Goal: Information Seeking & Learning: Learn about a topic

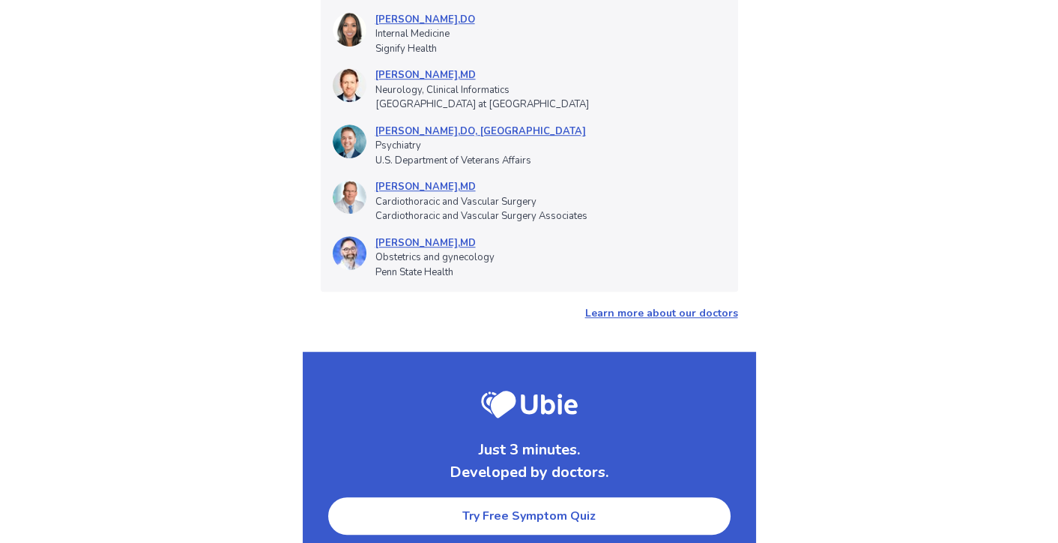
scroll to position [1724, 0]
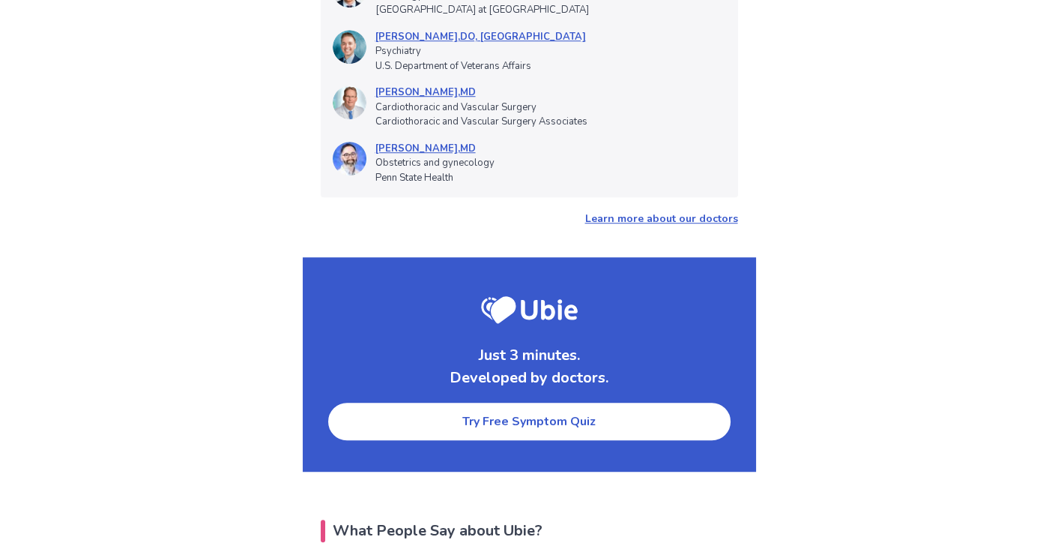
click at [532, 401] on link "Try Free Symptom Quiz" at bounding box center [529, 421] width 405 height 40
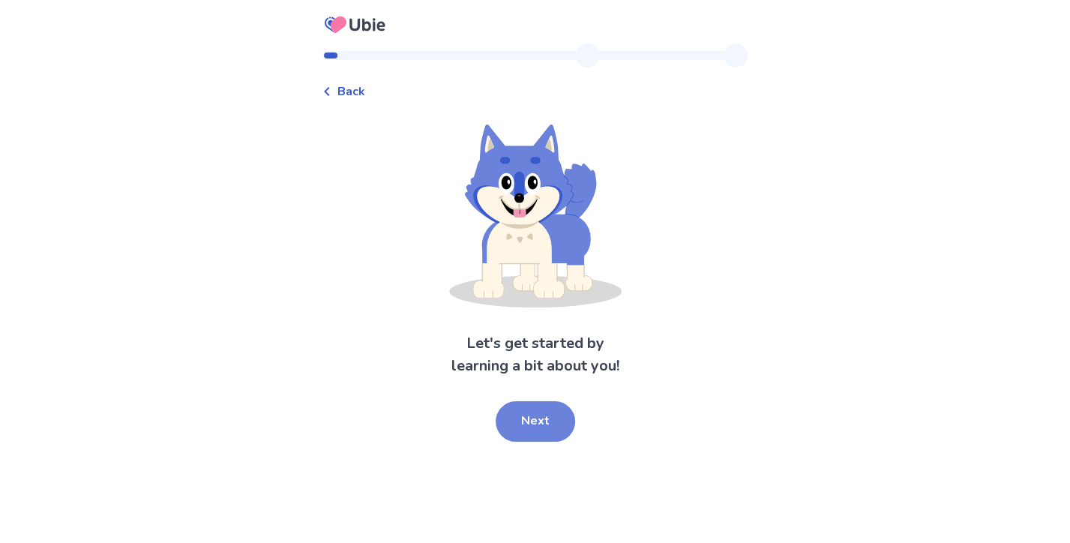
click at [543, 434] on button "Next" at bounding box center [534, 421] width 79 height 40
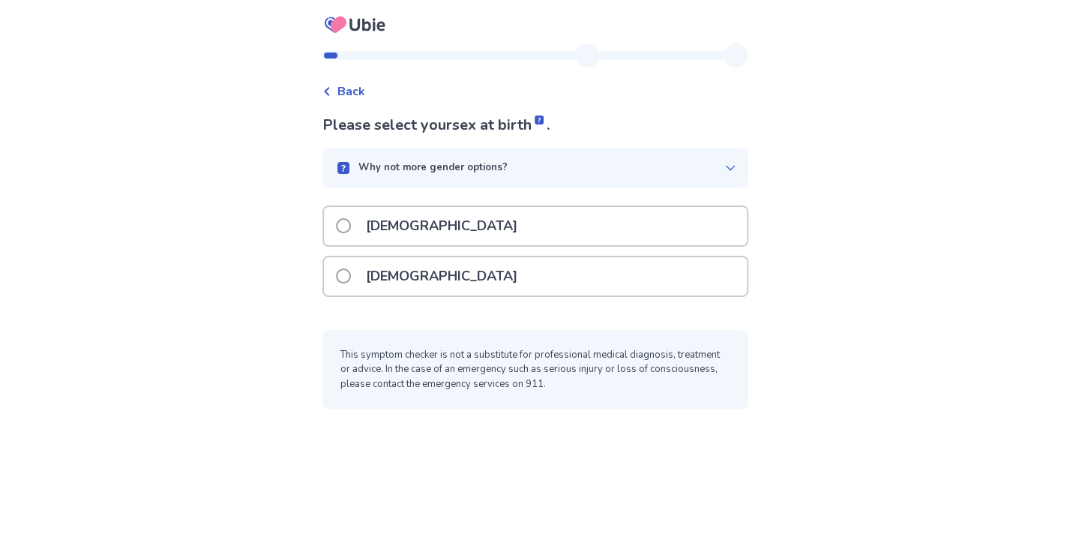
click at [417, 270] on p "[DEMOGRAPHIC_DATA]" at bounding box center [441, 276] width 169 height 38
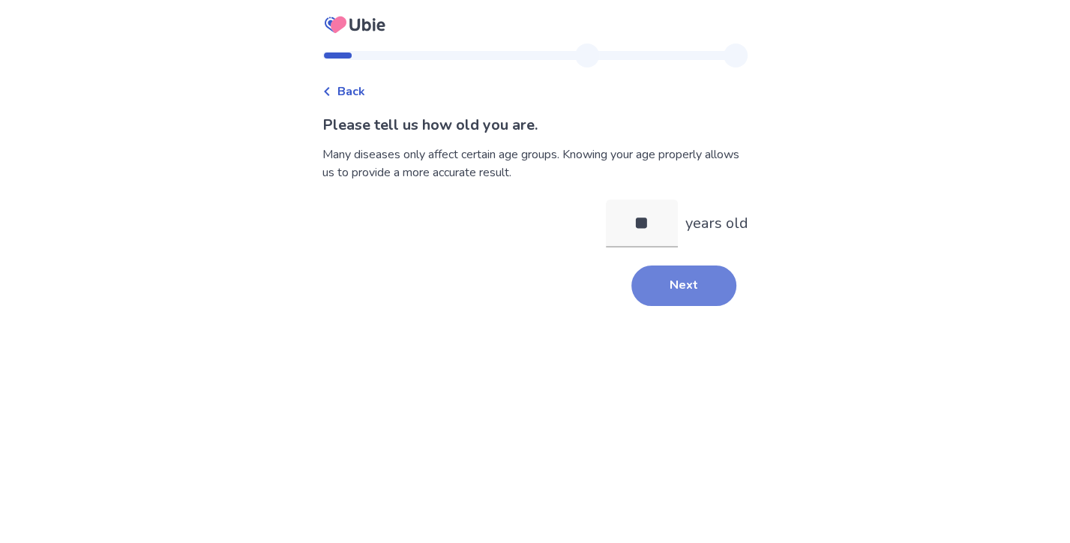
type input "**"
click at [668, 293] on button "Next" at bounding box center [683, 285] width 105 height 40
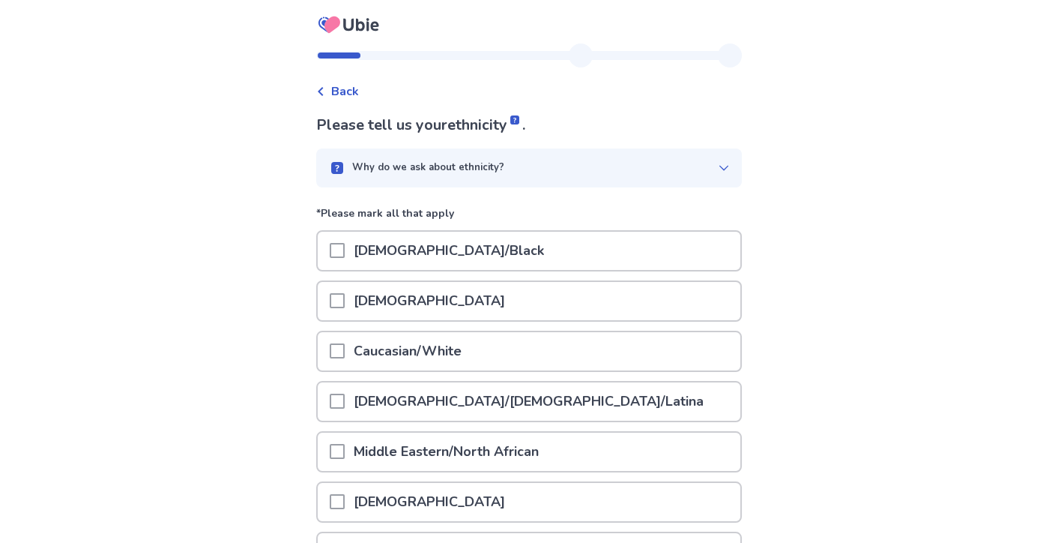
click at [345, 352] on span at bounding box center [337, 350] width 15 height 15
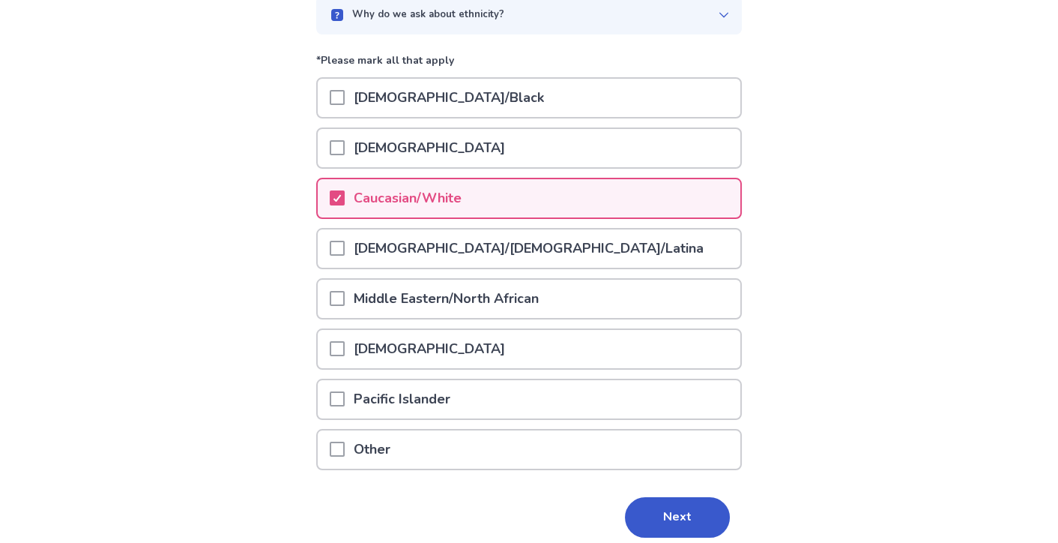
scroll to position [213, 0]
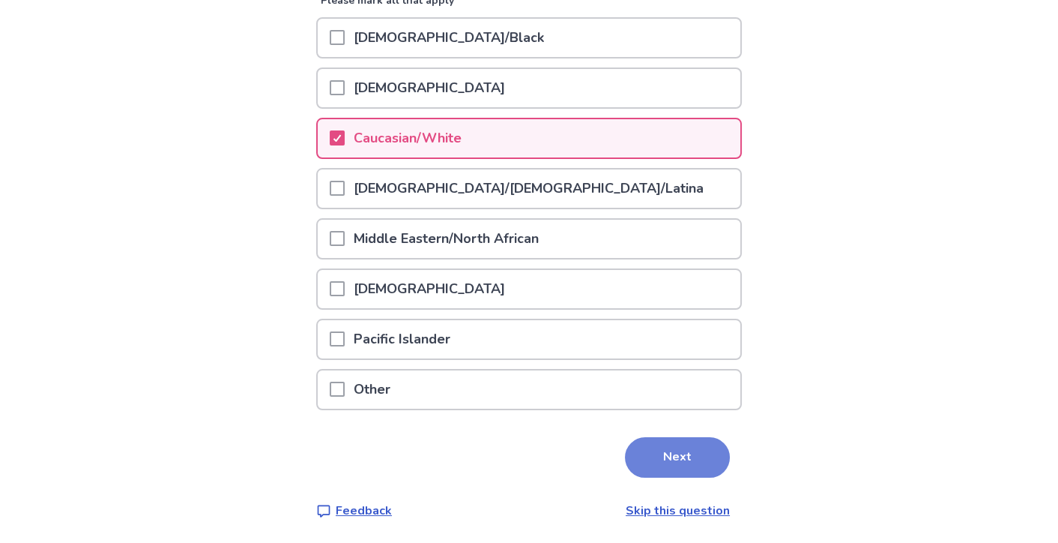
click at [691, 451] on button "Next" at bounding box center [677, 457] width 105 height 40
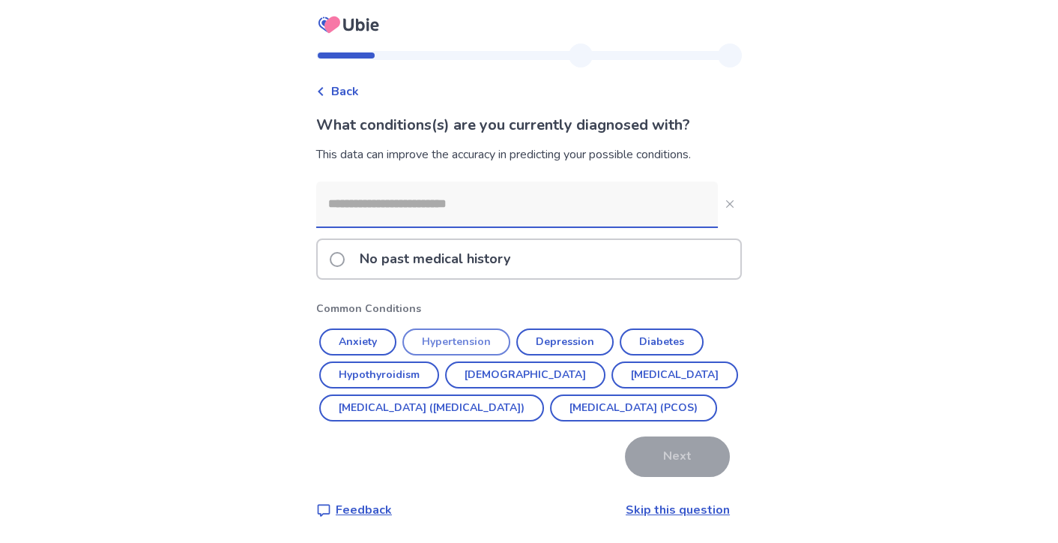
drag, startPoint x: 367, startPoint y: 331, endPoint x: 374, endPoint y: 332, distance: 7.5
click at [367, 332] on button "Anxiety" at bounding box center [357, 341] width 77 height 27
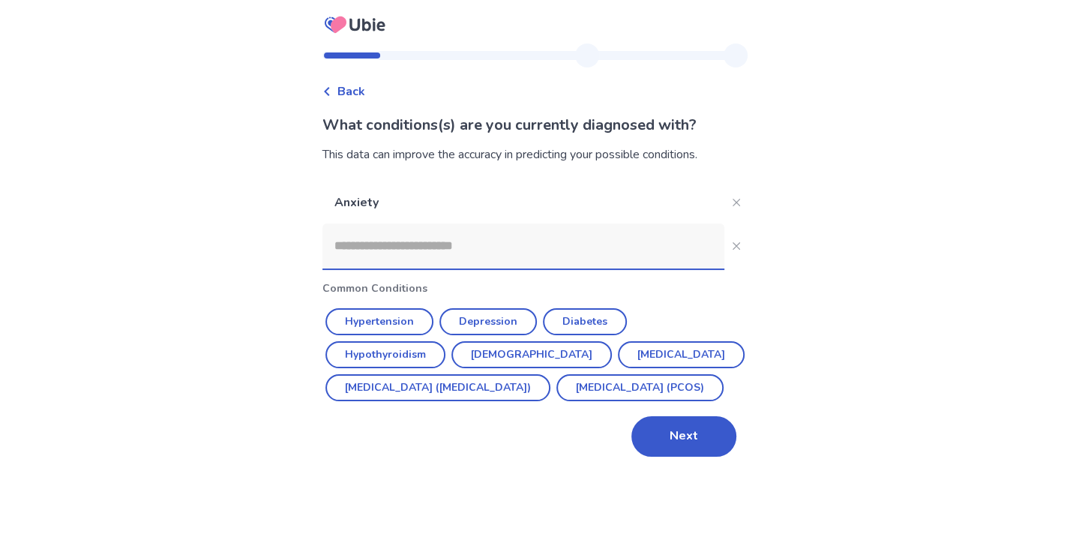
drag, startPoint x: 479, startPoint y: 325, endPoint x: 480, endPoint y: 318, distance: 7.6
click at [480, 318] on button "Depression" at bounding box center [487, 321] width 97 height 27
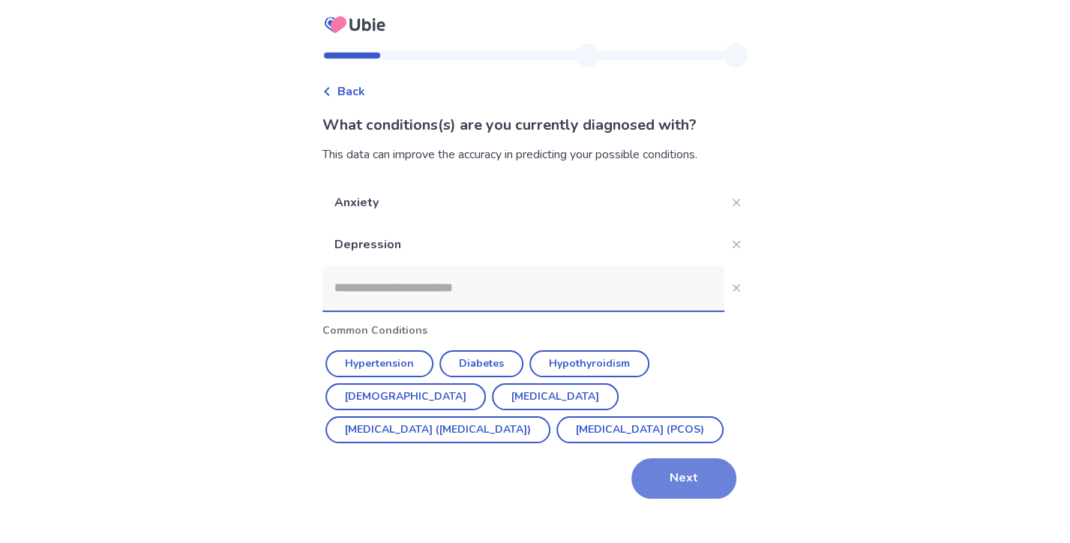
click at [654, 474] on button "Next" at bounding box center [683, 478] width 105 height 40
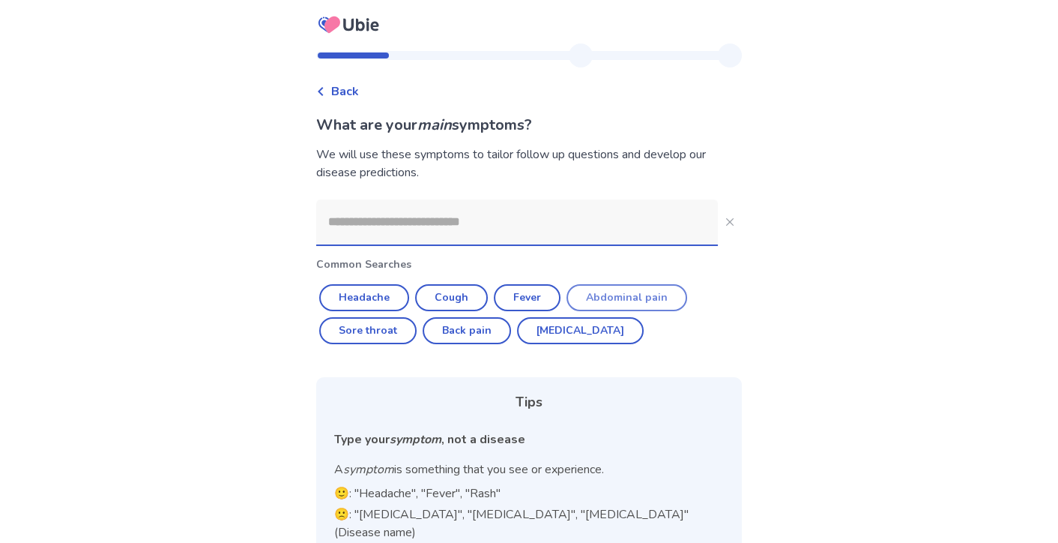
click at [597, 288] on button "Abdominal pain" at bounding box center [627, 297] width 121 height 27
type input "**********"
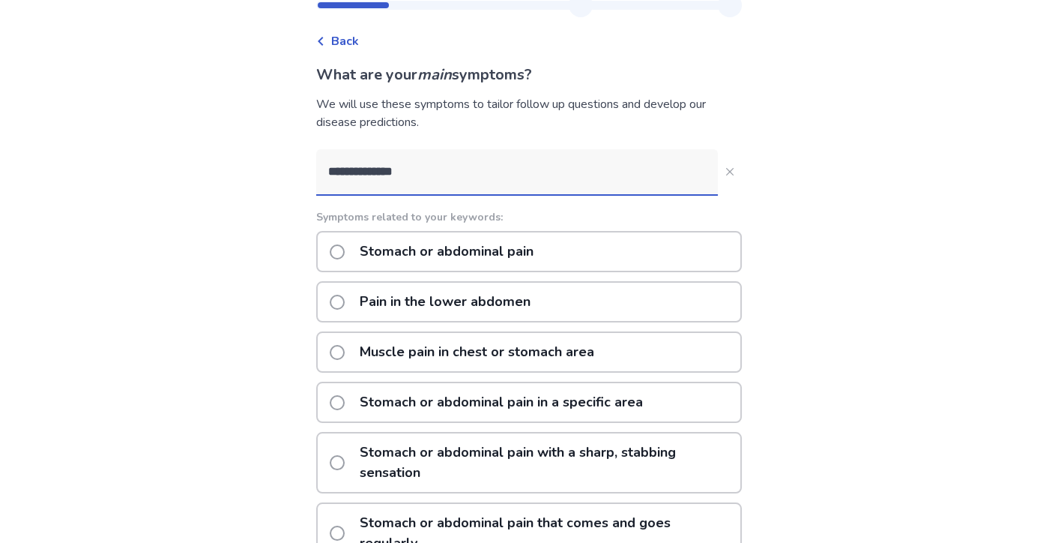
scroll to position [75, 0]
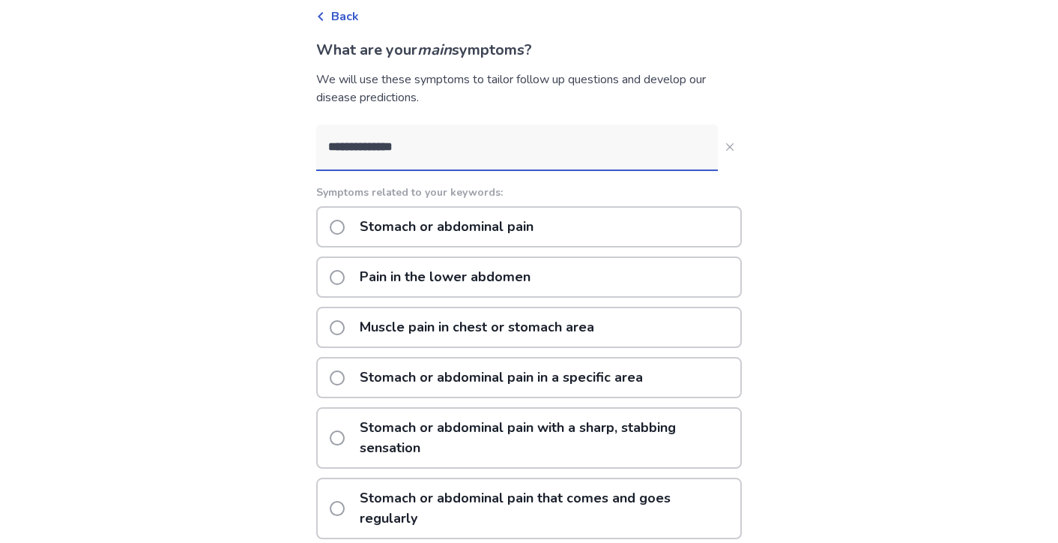
click at [345, 279] on span at bounding box center [337, 277] width 15 height 15
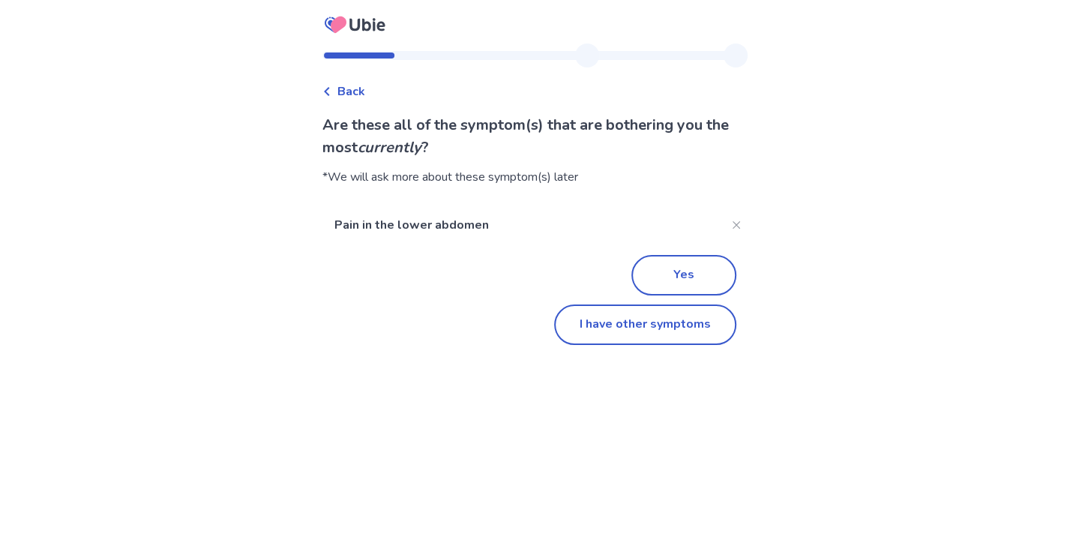
click at [658, 253] on div "Yes" at bounding box center [535, 270] width 402 height 49
click at [617, 327] on button "I have other symptoms" at bounding box center [645, 324] width 182 height 40
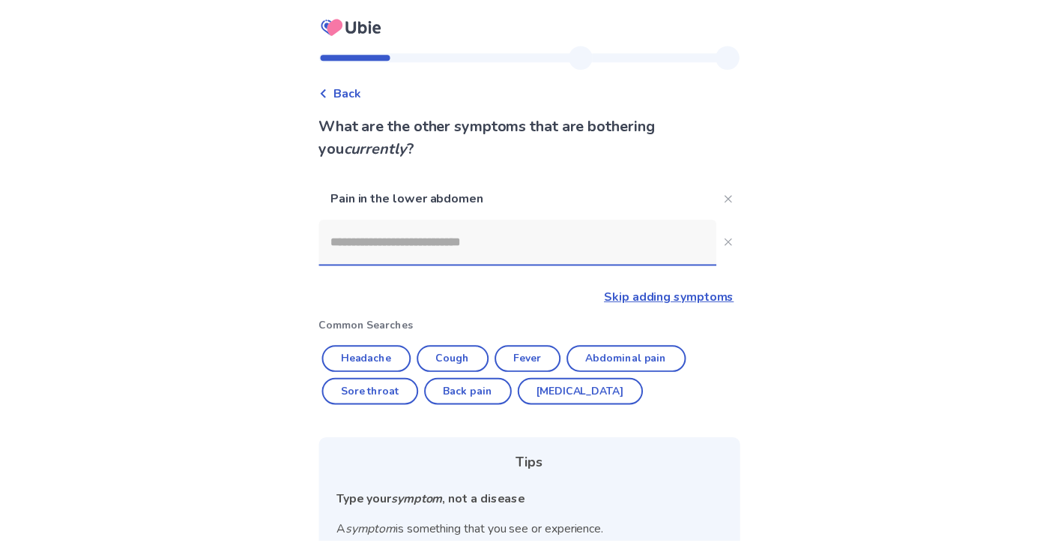
scroll to position [75, 0]
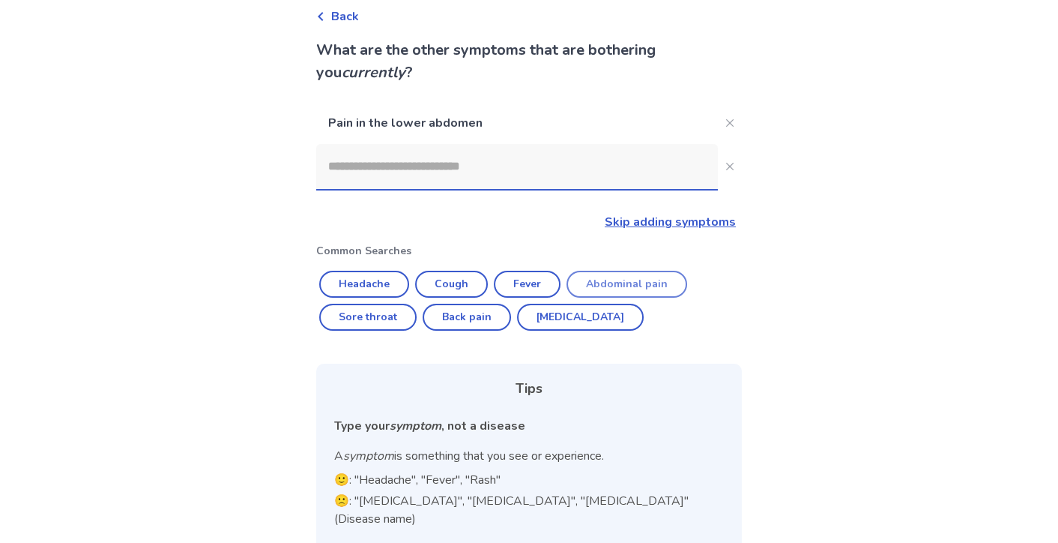
click at [600, 285] on button "Abdominal pain" at bounding box center [627, 284] width 121 height 27
type input "**********"
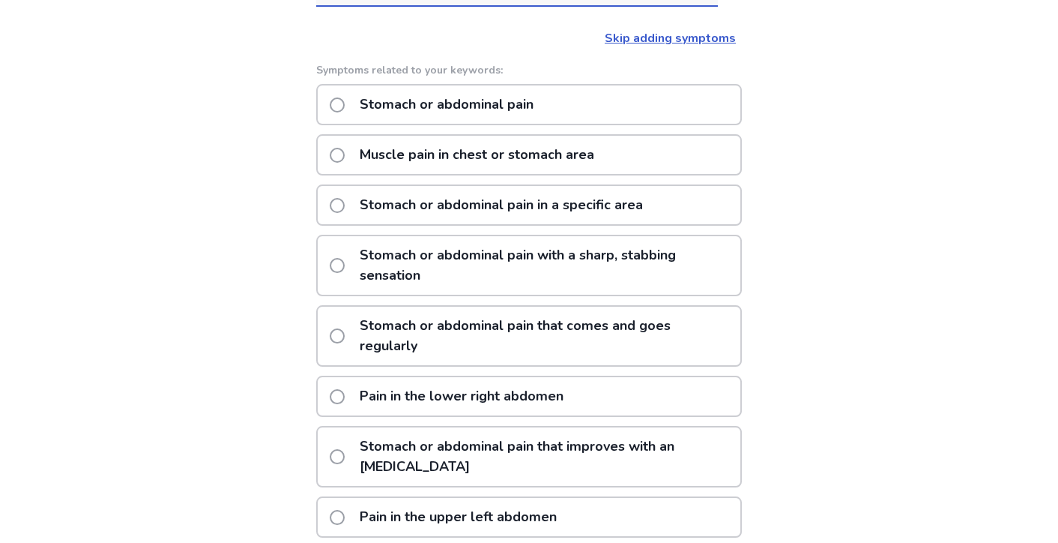
scroll to position [228, 0]
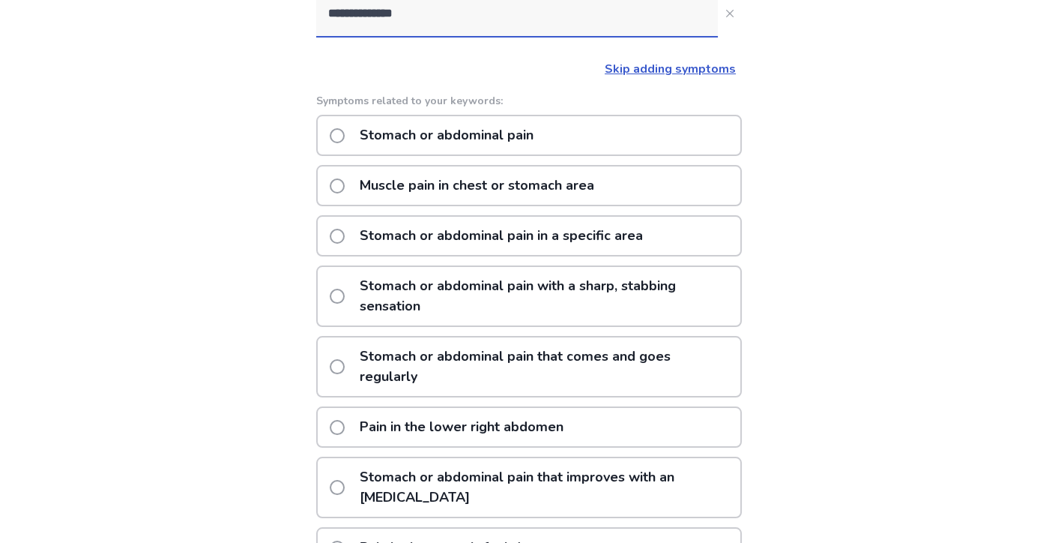
click at [345, 229] on span at bounding box center [337, 236] width 15 height 15
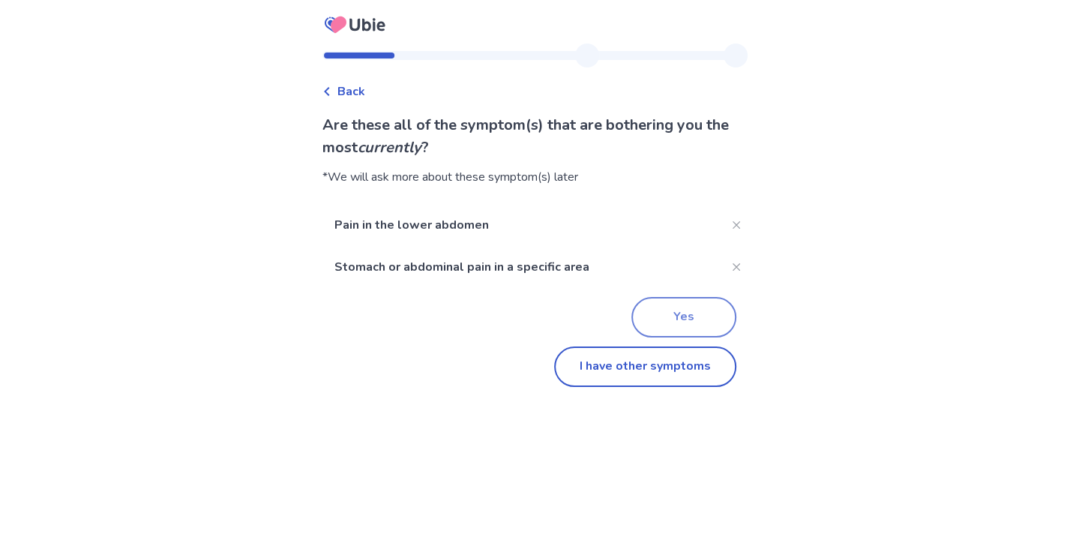
click at [650, 322] on button "Yes" at bounding box center [683, 317] width 105 height 40
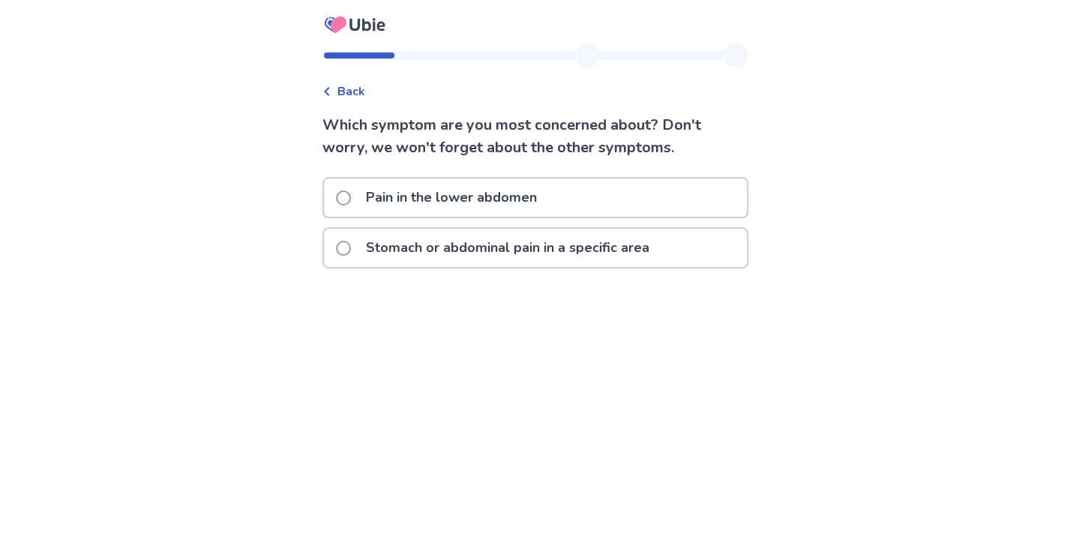
click at [334, 82] on div "Back" at bounding box center [343, 91] width 43 height 18
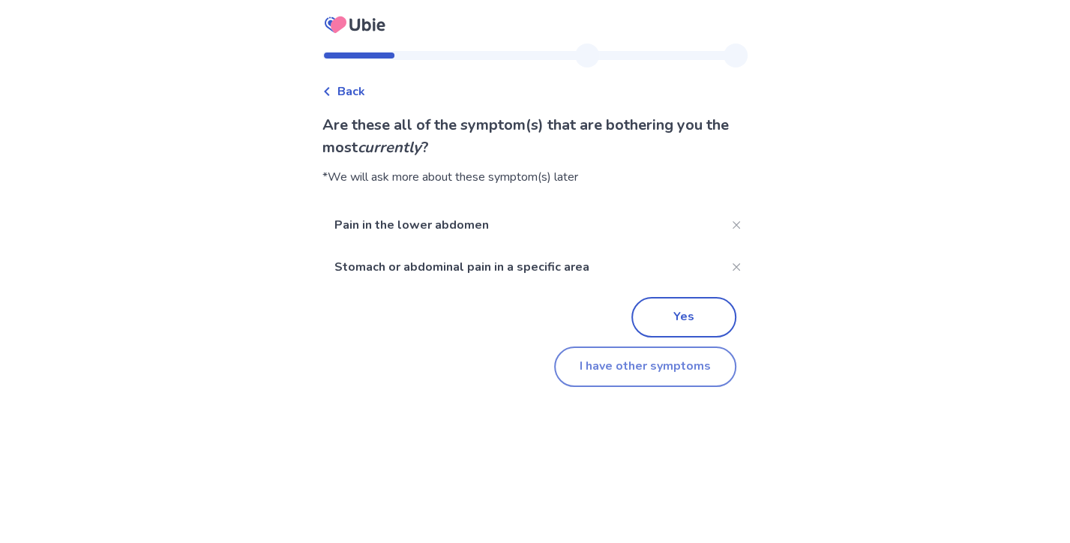
click at [612, 361] on button "I have other symptoms" at bounding box center [645, 366] width 182 height 40
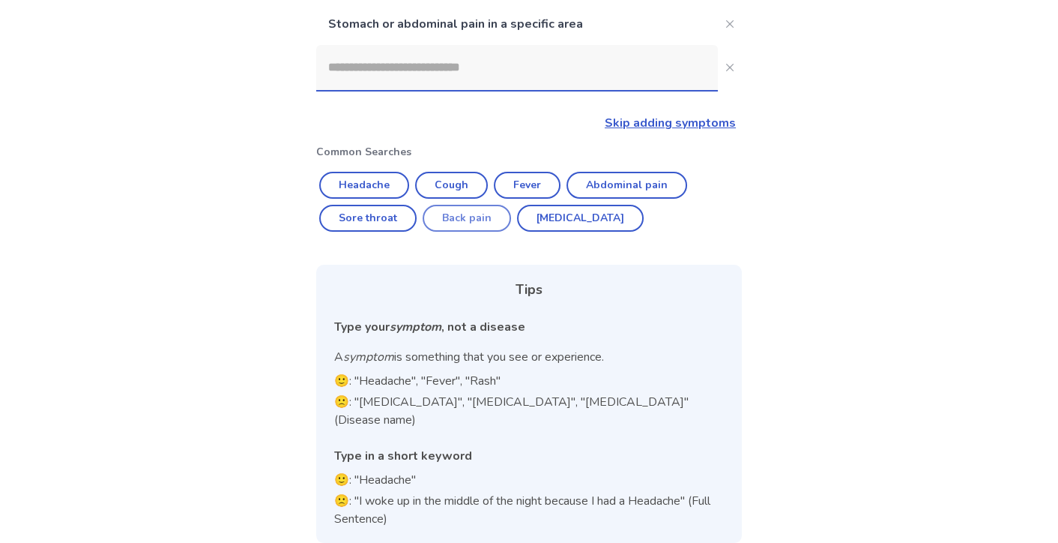
click at [476, 215] on button "Back pain" at bounding box center [467, 218] width 88 height 27
type input "*********"
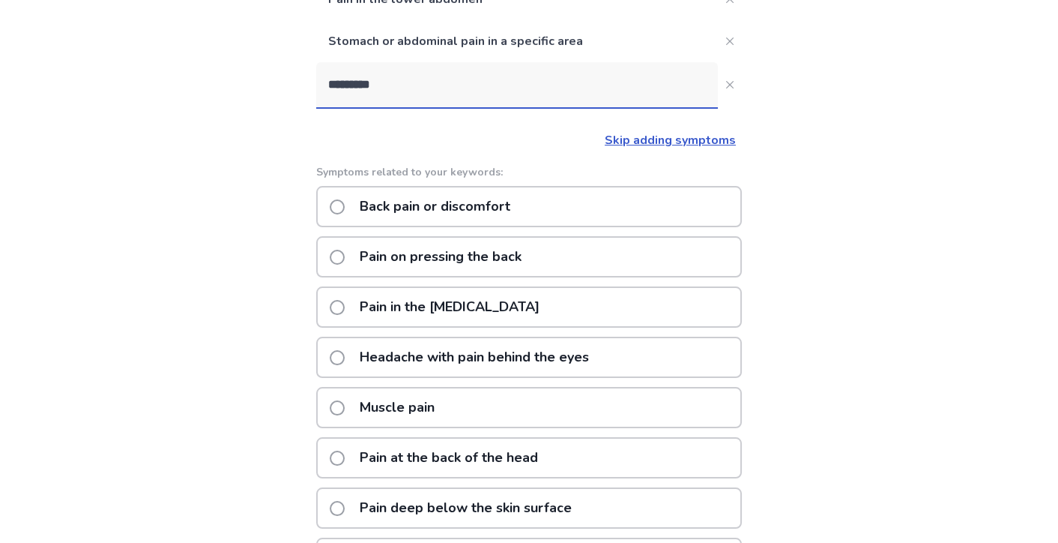
scroll to position [185, 0]
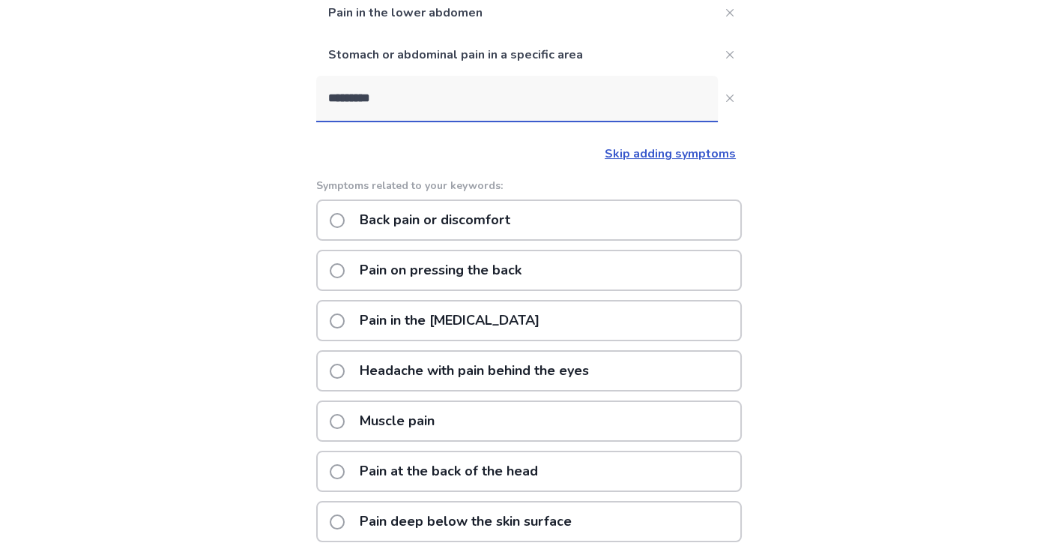
click at [345, 220] on span at bounding box center [337, 220] width 15 height 15
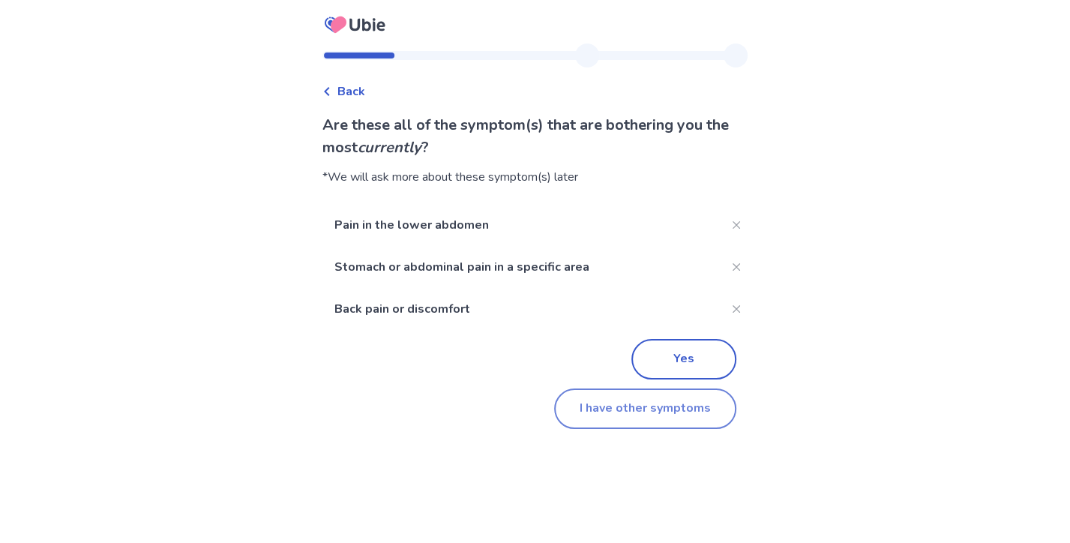
click at [645, 413] on button "I have other symptoms" at bounding box center [645, 408] width 182 height 40
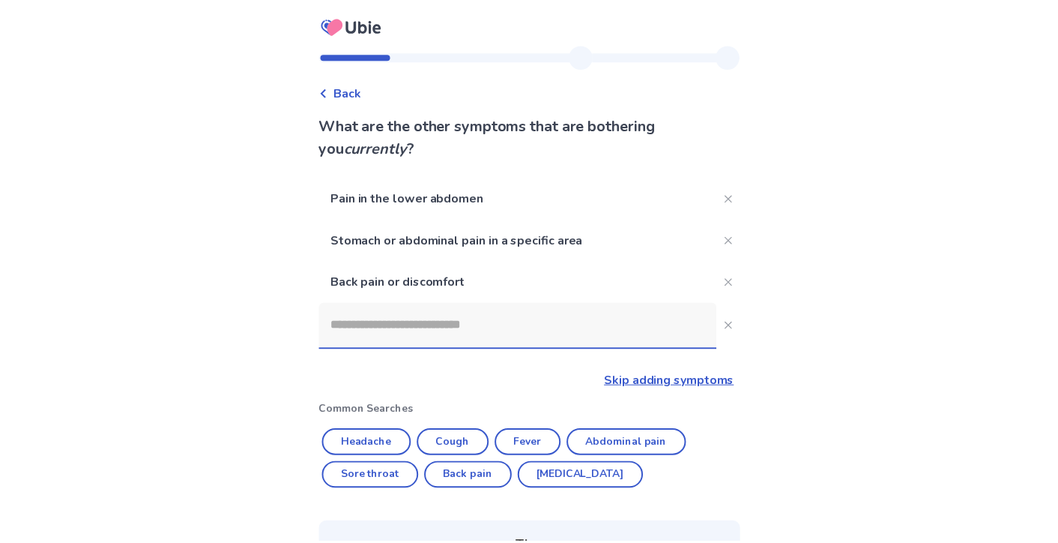
scroll to position [185, 0]
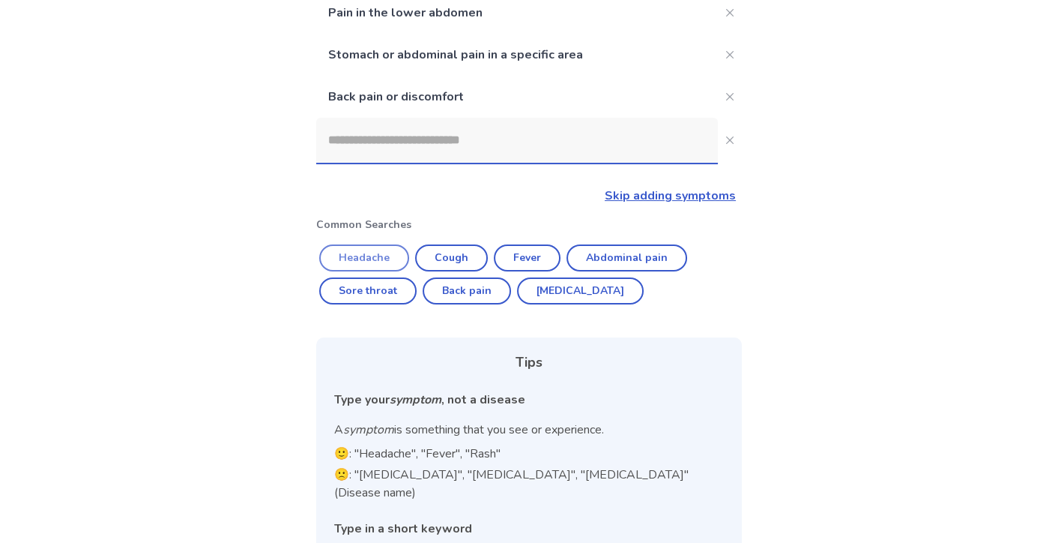
click at [355, 253] on button "Headache" at bounding box center [364, 257] width 90 height 27
type input "********"
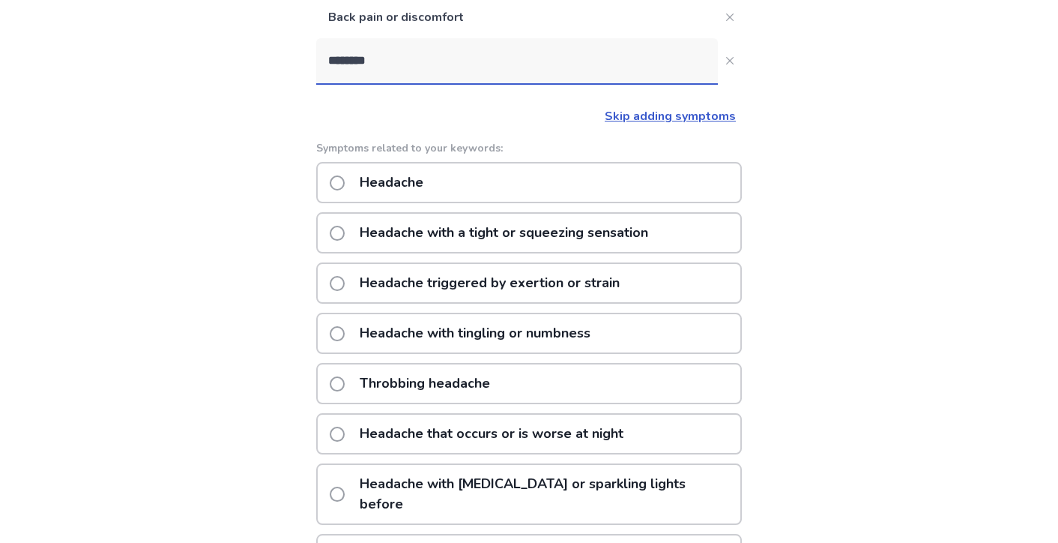
scroll to position [76, 0]
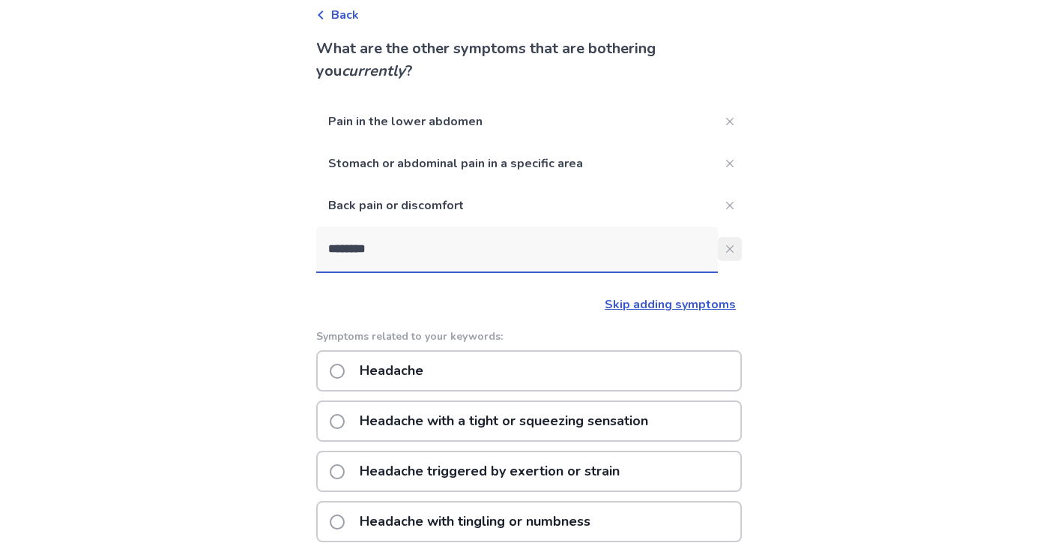
click at [728, 251] on button "********" at bounding box center [730, 249] width 24 height 24
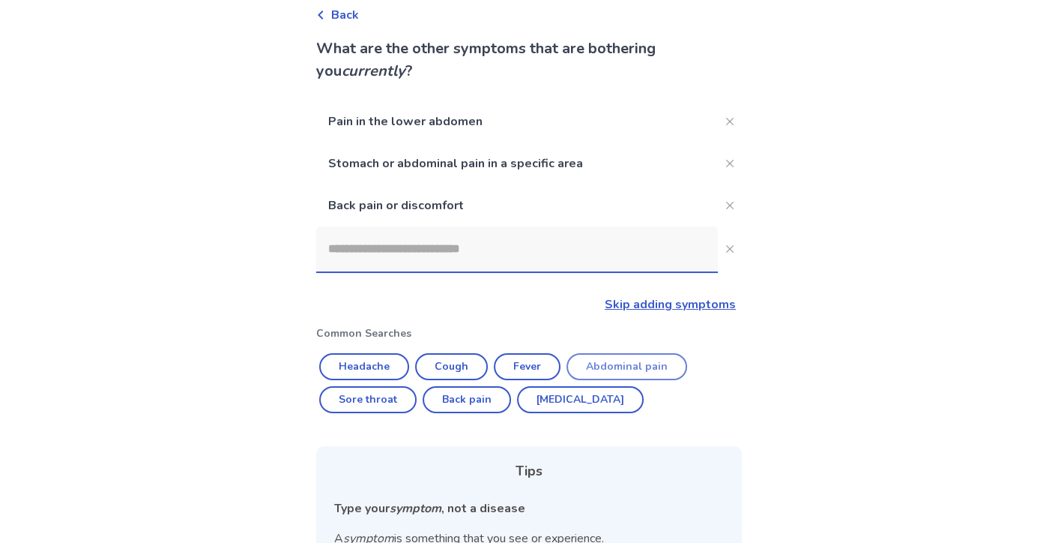
click at [630, 373] on button "Abdominal pain" at bounding box center [627, 366] width 121 height 27
type input "**********"
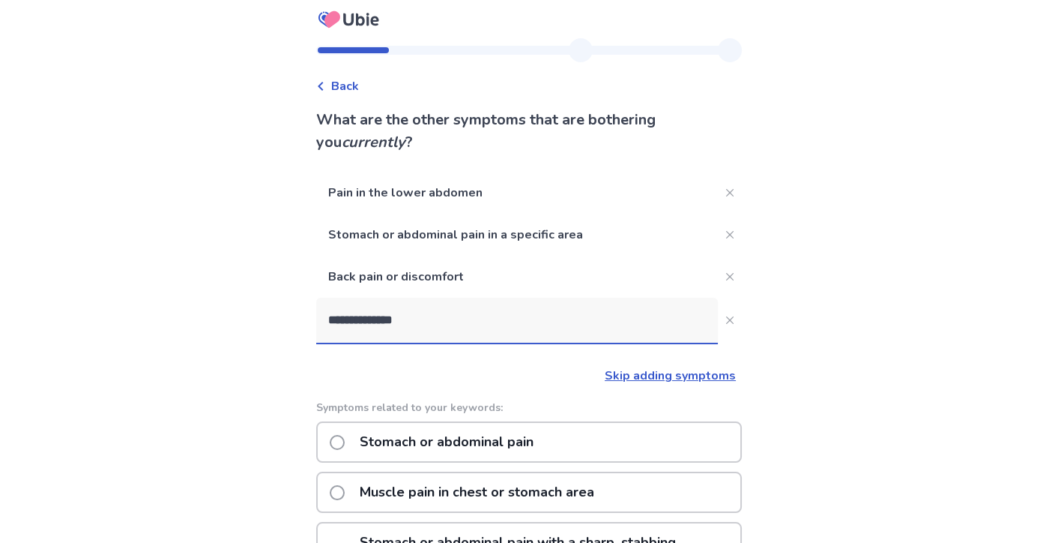
scroll to position [0, 0]
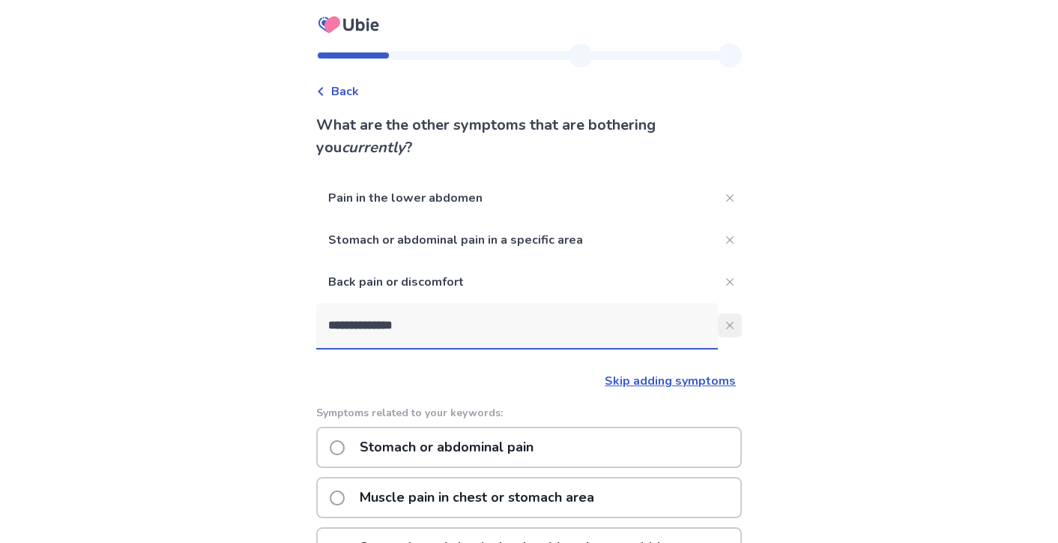
click at [718, 328] on button "**********" at bounding box center [730, 325] width 24 height 24
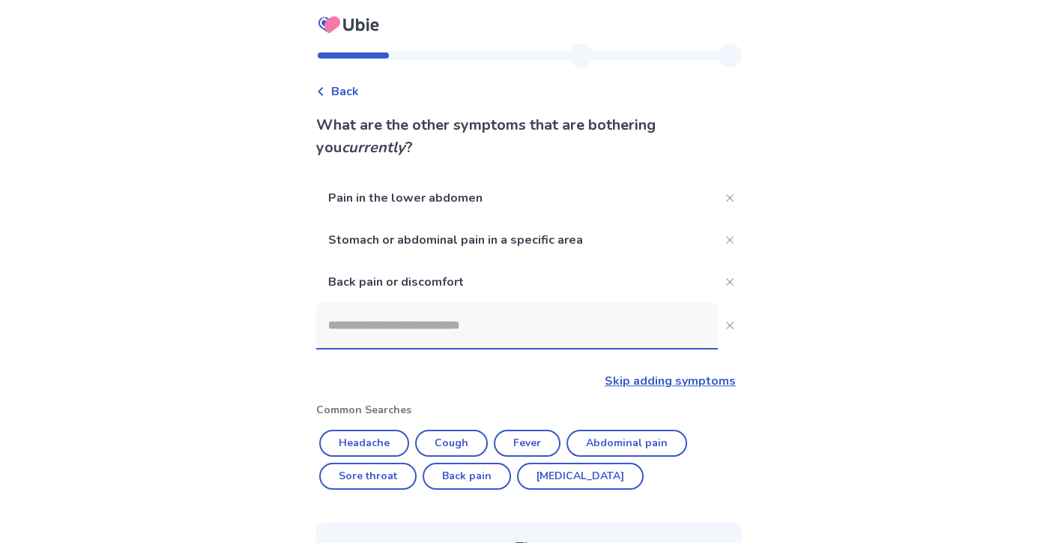
click at [444, 326] on input at bounding box center [517, 325] width 402 height 45
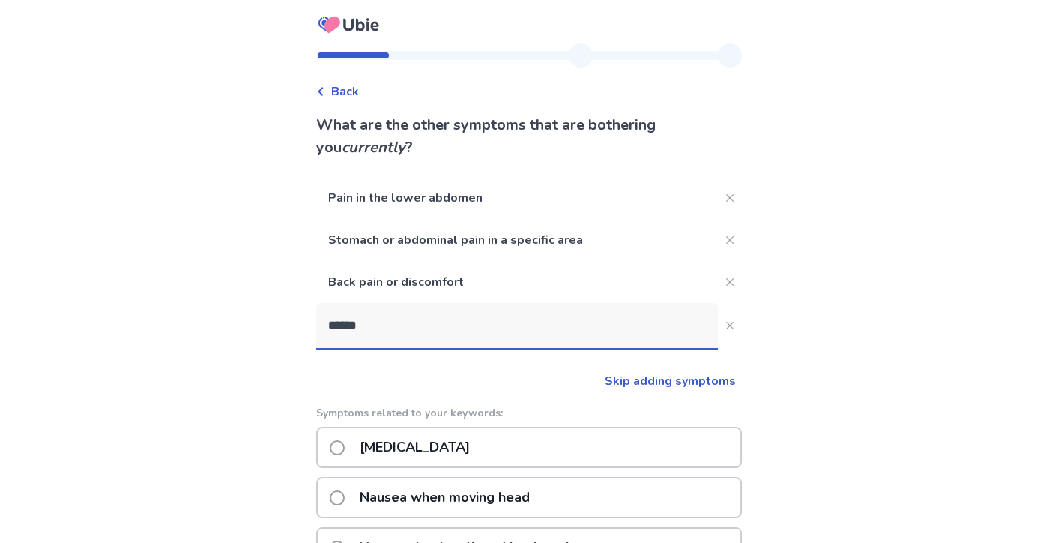
type input "******"
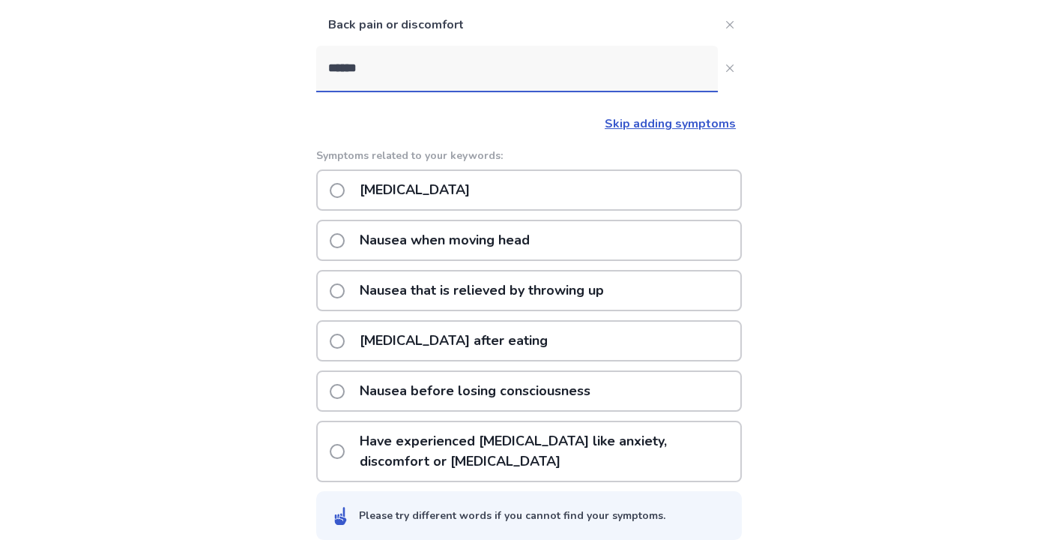
scroll to position [271, 0]
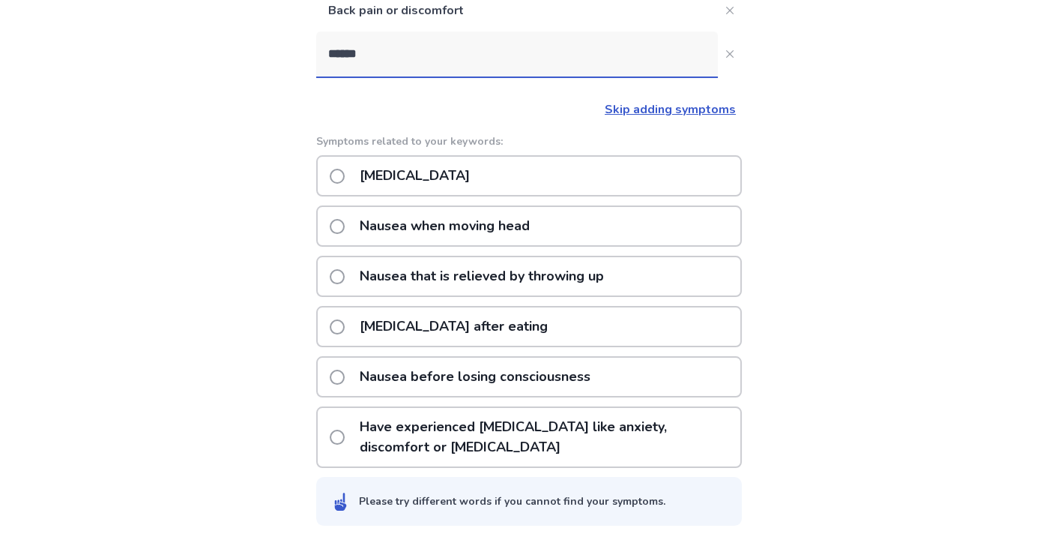
click at [387, 329] on p "Nausea or vomiting after eating" at bounding box center [454, 326] width 206 height 38
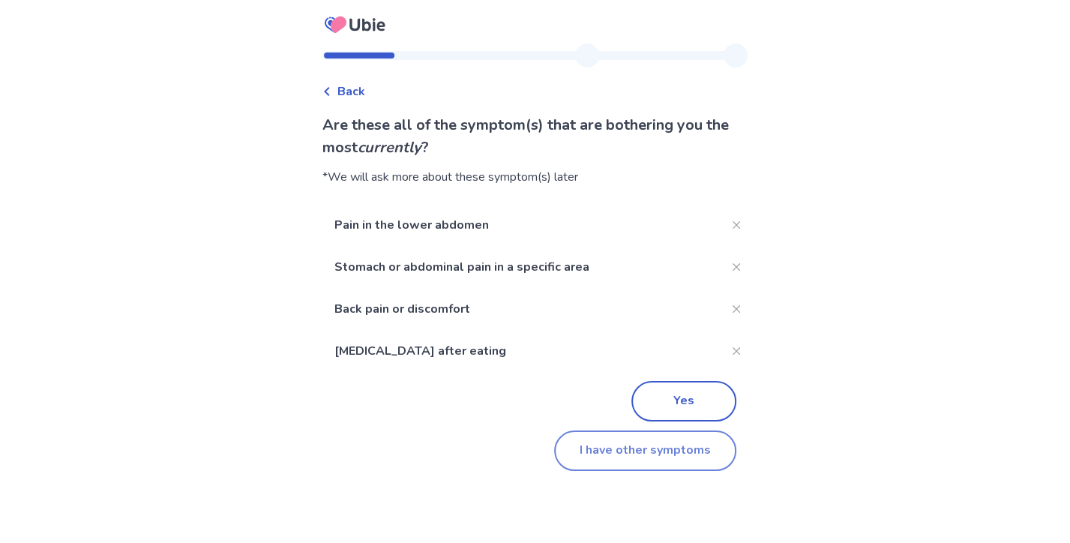
click at [681, 460] on button "I have other symptoms" at bounding box center [645, 450] width 182 height 40
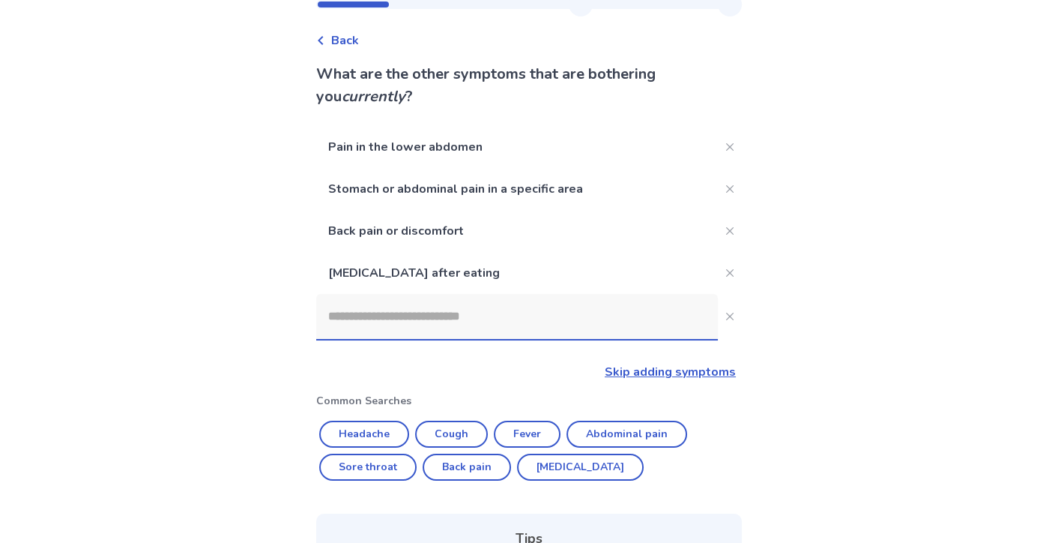
scroll to position [75, 0]
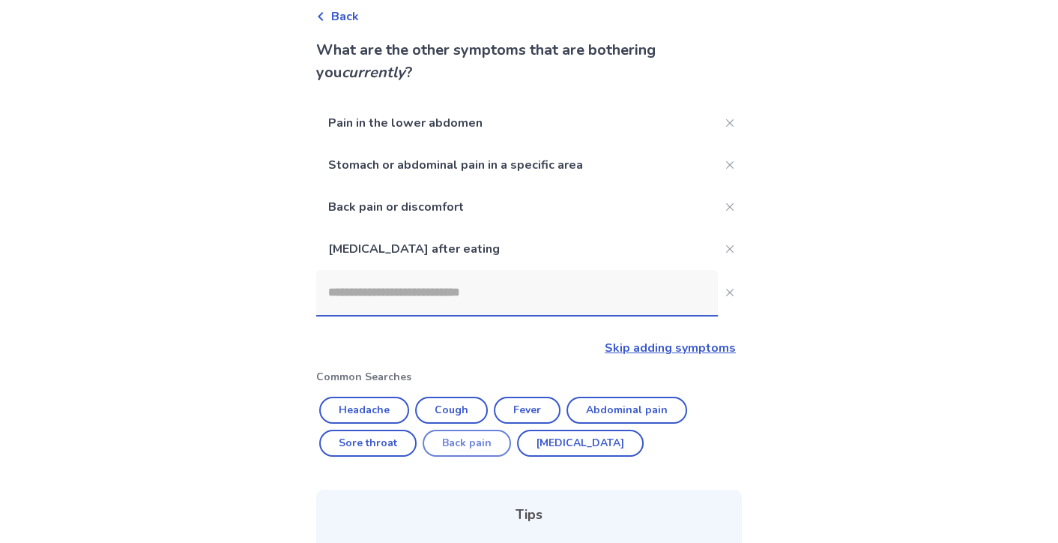
click at [466, 444] on button "Back pain" at bounding box center [467, 442] width 88 height 27
type input "*********"
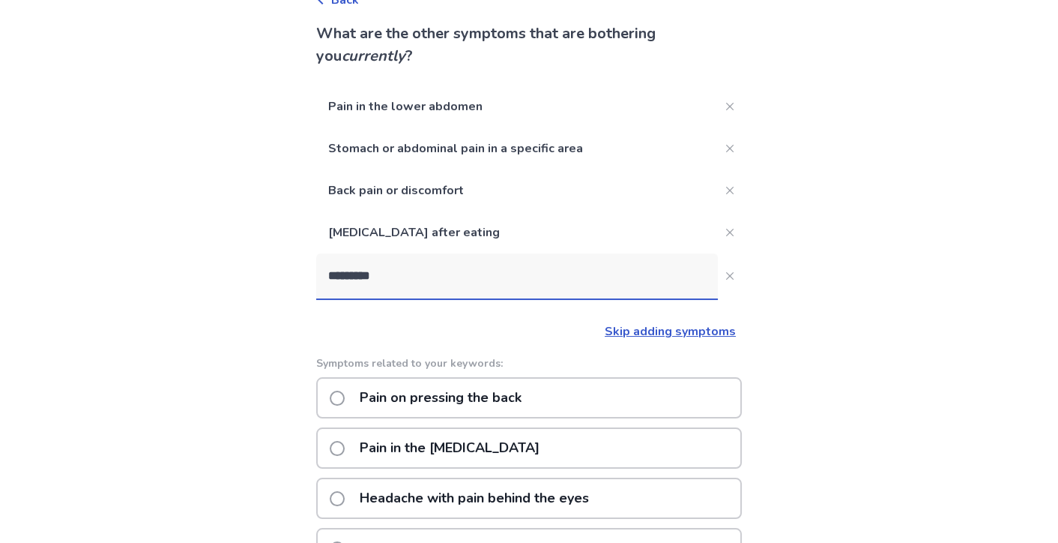
scroll to position [0, 0]
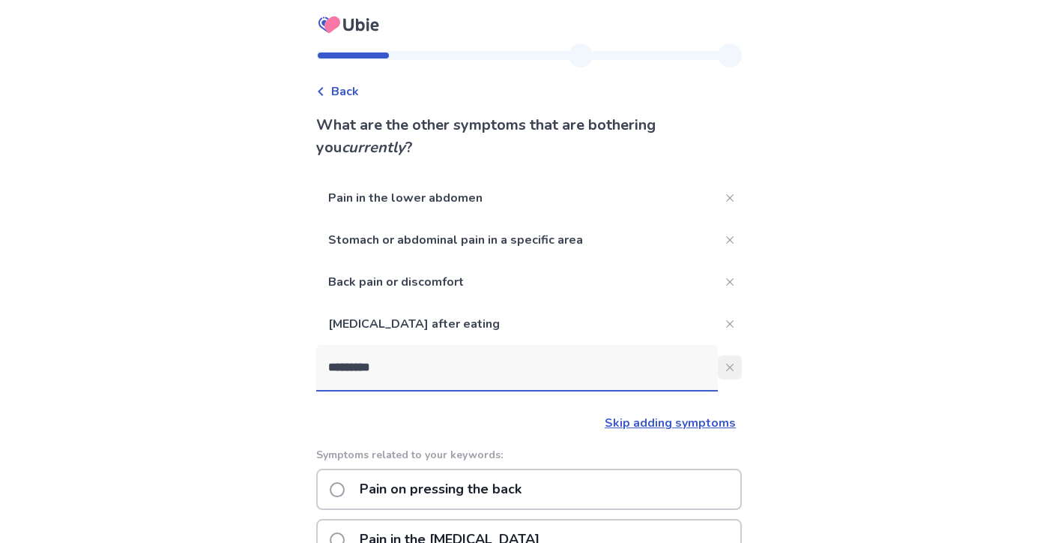
click at [730, 369] on button "*********" at bounding box center [730, 367] width 24 height 24
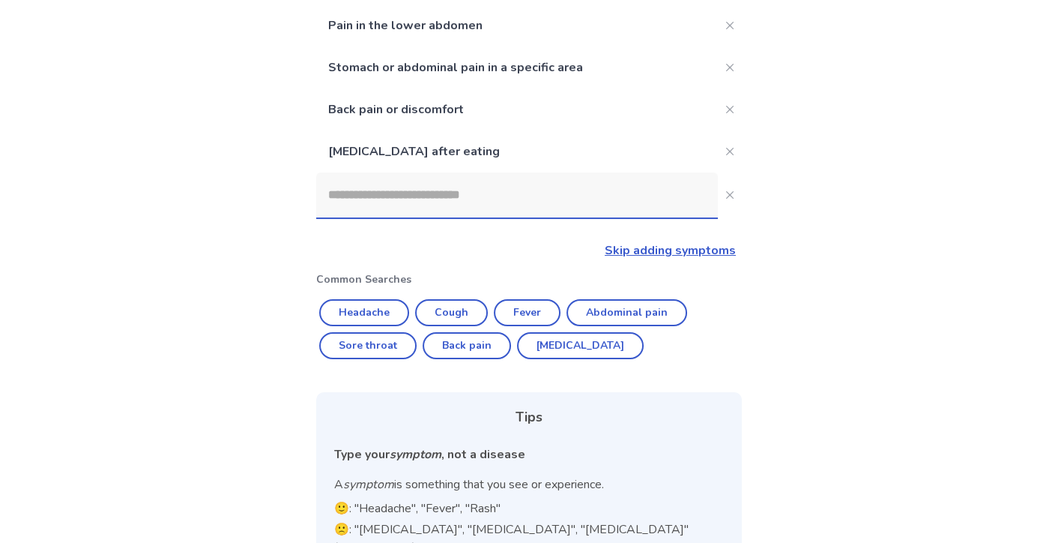
scroll to position [300, 0]
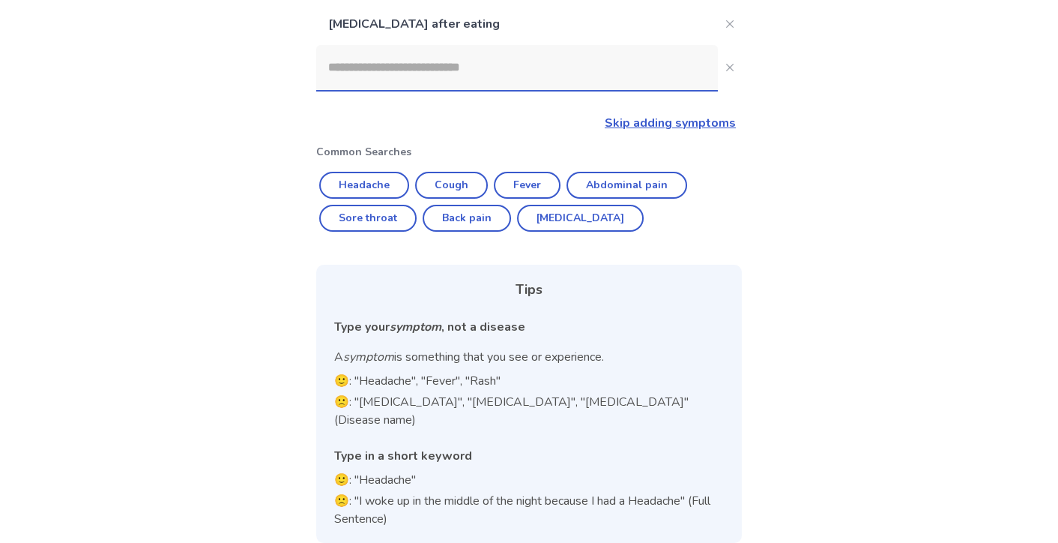
click at [678, 125] on link "Skip adding symptoms" at bounding box center [670, 123] width 131 height 16
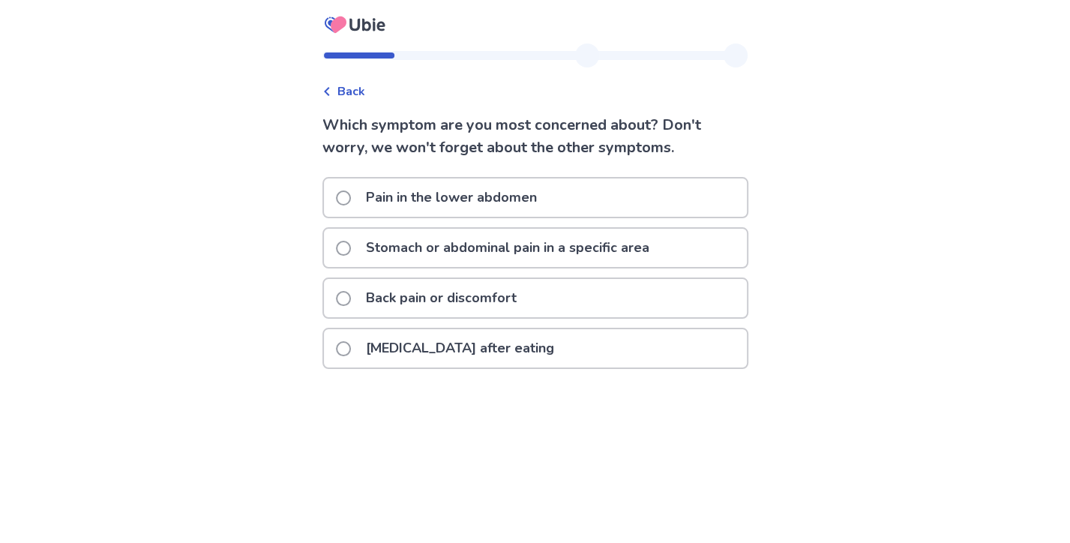
click at [351, 247] on span at bounding box center [343, 248] width 15 height 15
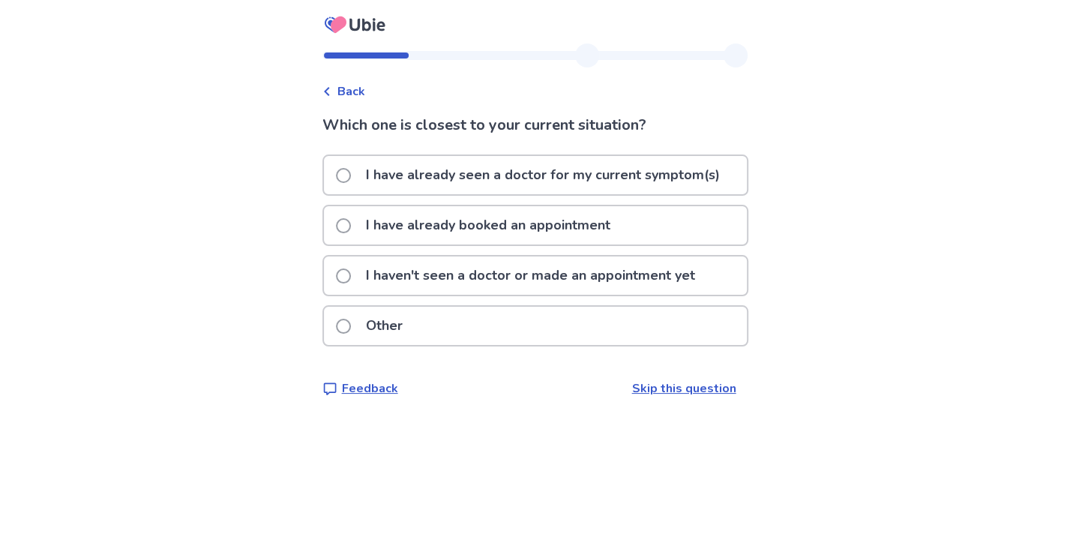
click at [348, 272] on span at bounding box center [343, 275] width 15 height 15
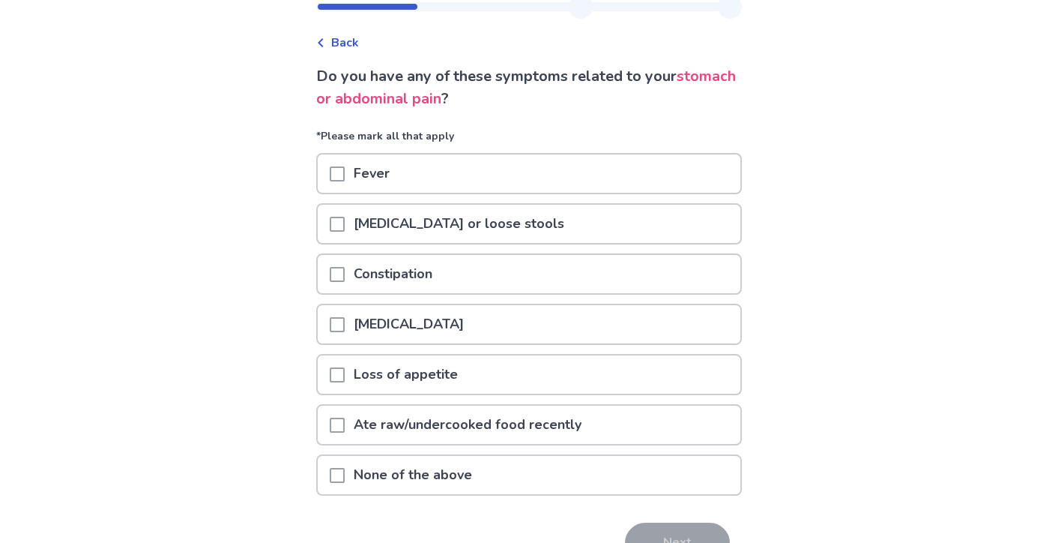
scroll to position [75, 0]
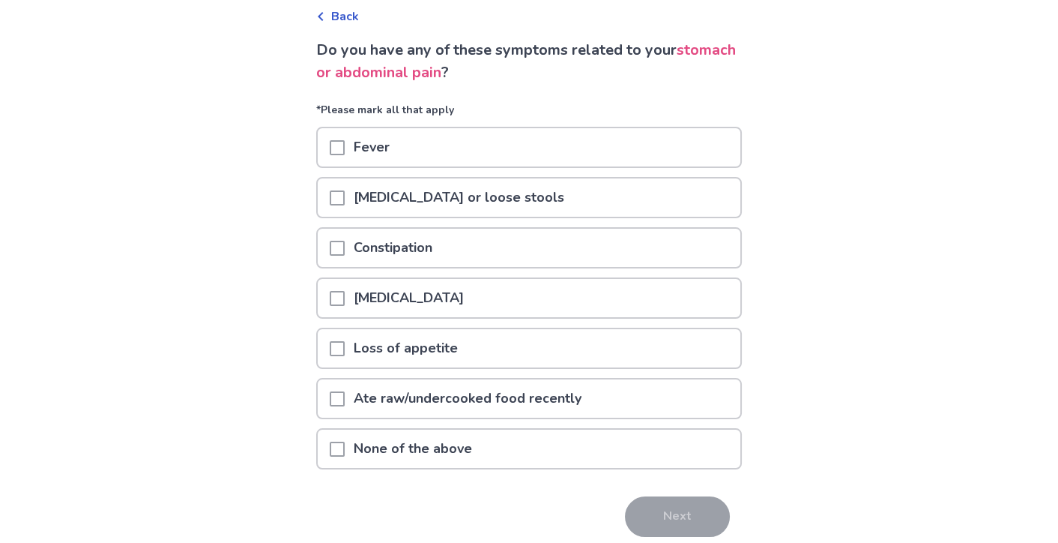
drag, startPoint x: 346, startPoint y: 447, endPoint x: 354, endPoint y: 444, distance: 8.4
click at [345, 447] on span at bounding box center [337, 448] width 15 height 15
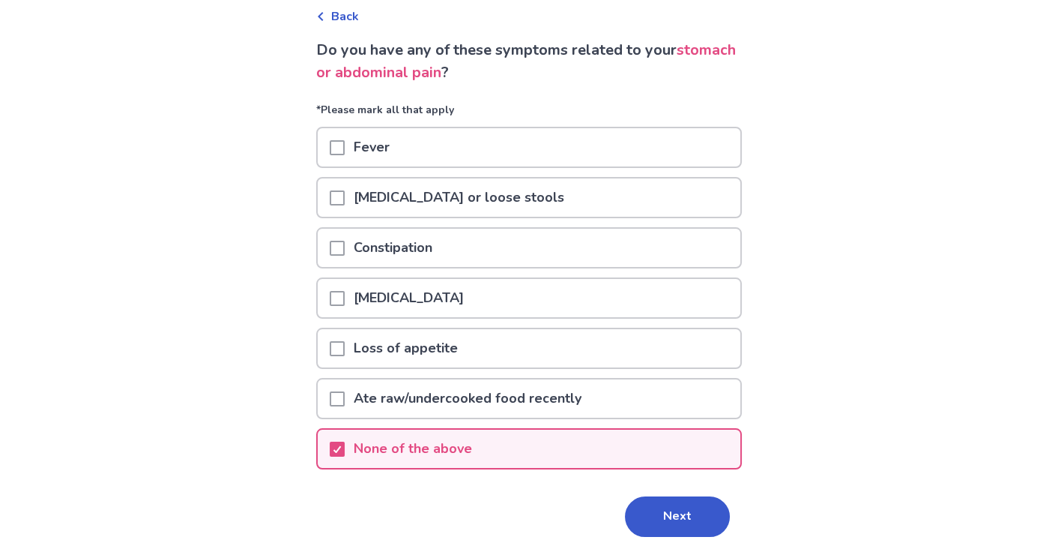
click at [653, 498] on button "Next" at bounding box center [677, 516] width 105 height 40
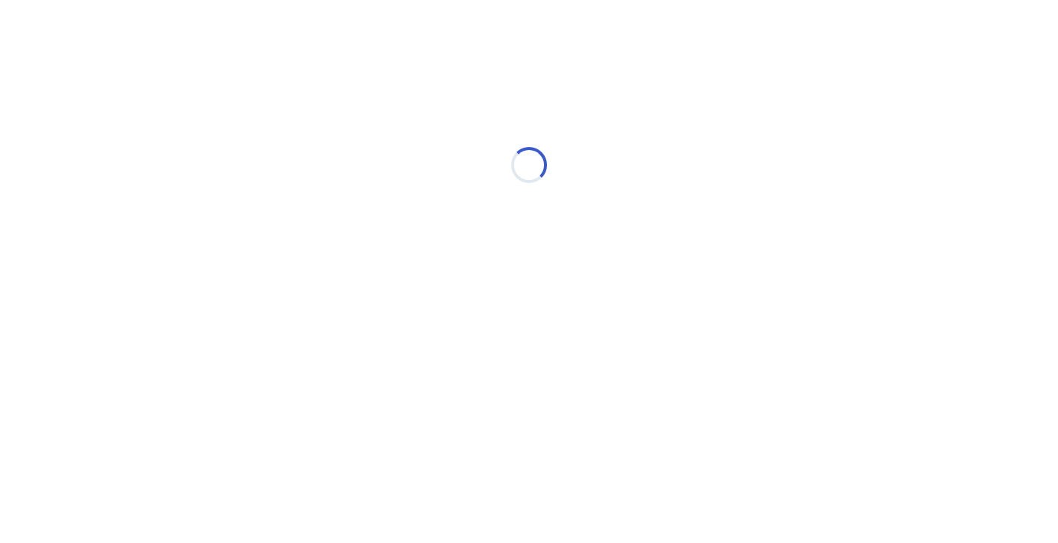
scroll to position [0, 0]
select select "*"
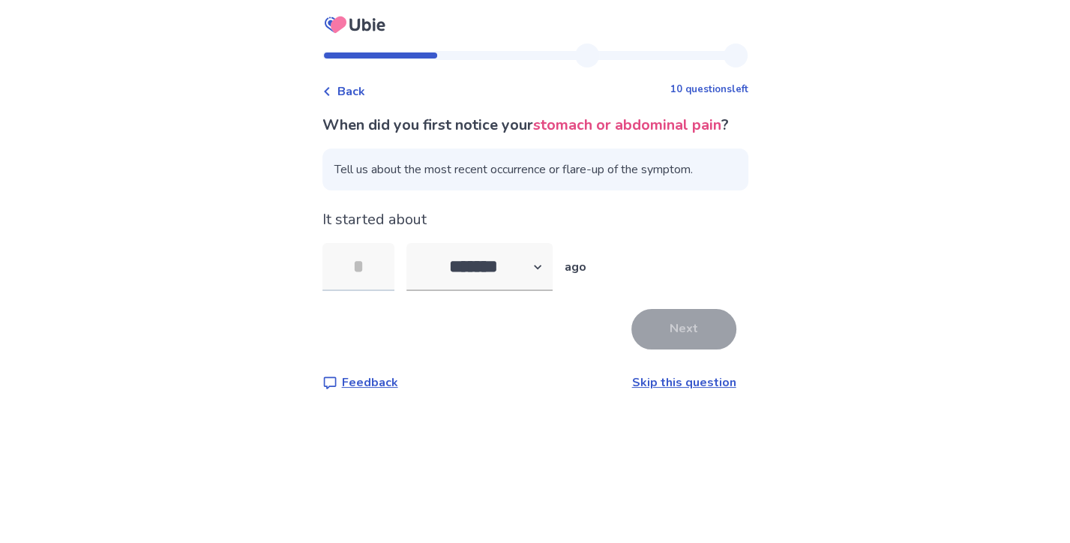
click at [387, 291] on input "tel" at bounding box center [358, 267] width 72 height 48
type input "**"
click at [648, 349] on button "Next" at bounding box center [683, 329] width 105 height 40
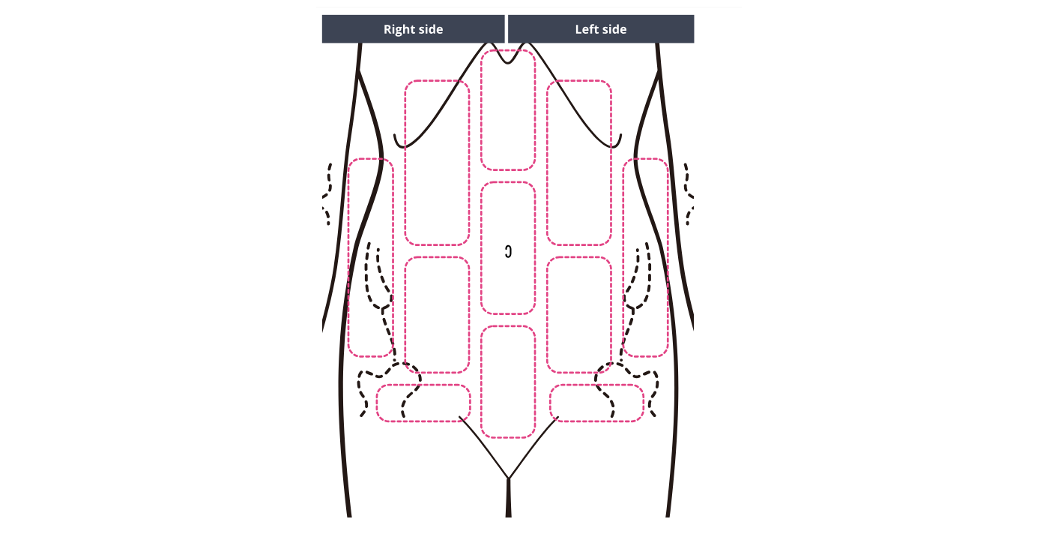
scroll to position [150, 0]
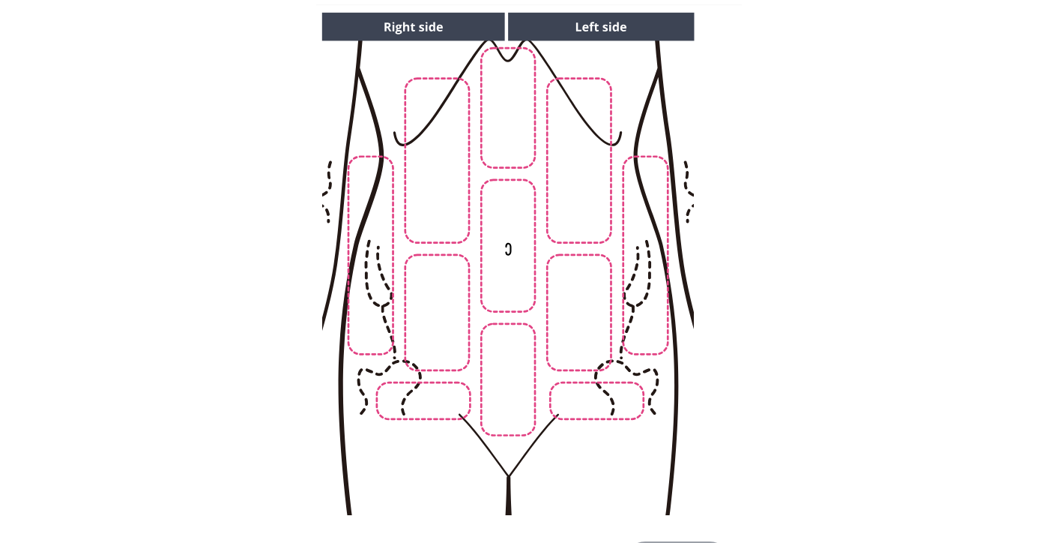
drag, startPoint x: 498, startPoint y: 387, endPoint x: 504, endPoint y: 371, distance: 16.8
click at [500, 385] on img at bounding box center [507, 263] width 766 height 519
click at [509, 305] on img at bounding box center [507, 263] width 766 height 519
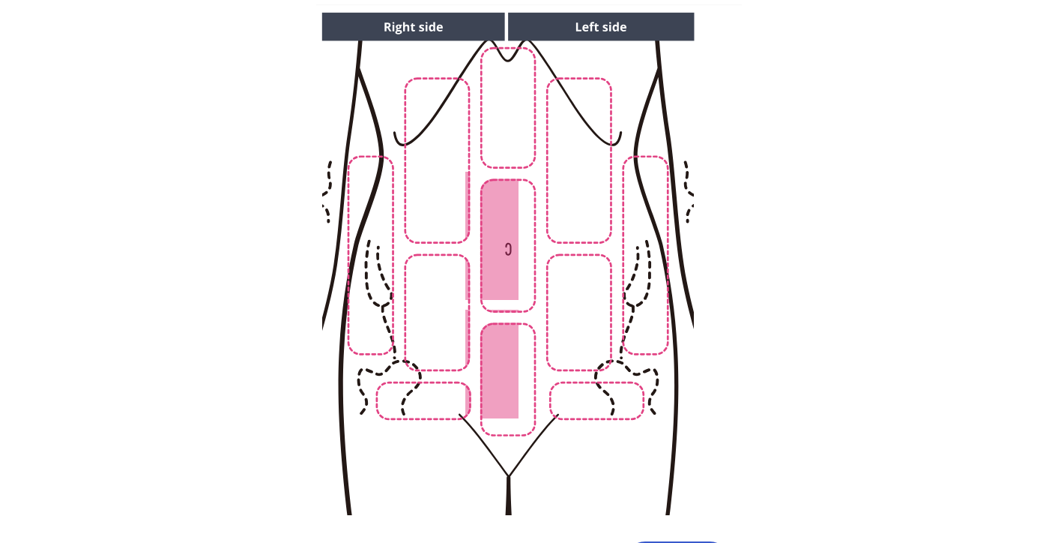
click at [450, 322] on img at bounding box center [507, 263] width 766 height 519
click at [578, 316] on img at bounding box center [507, 263] width 766 height 519
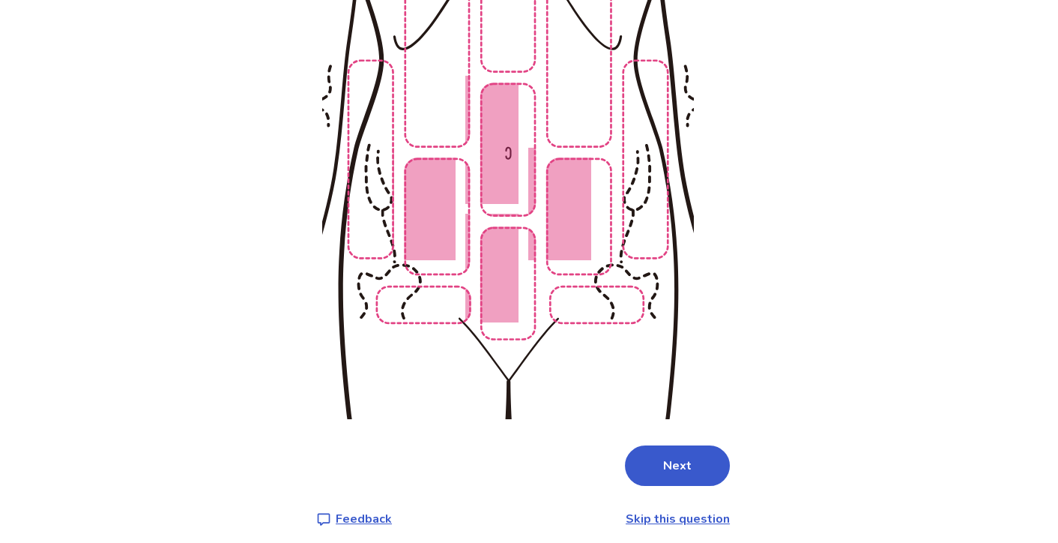
scroll to position [256, 0]
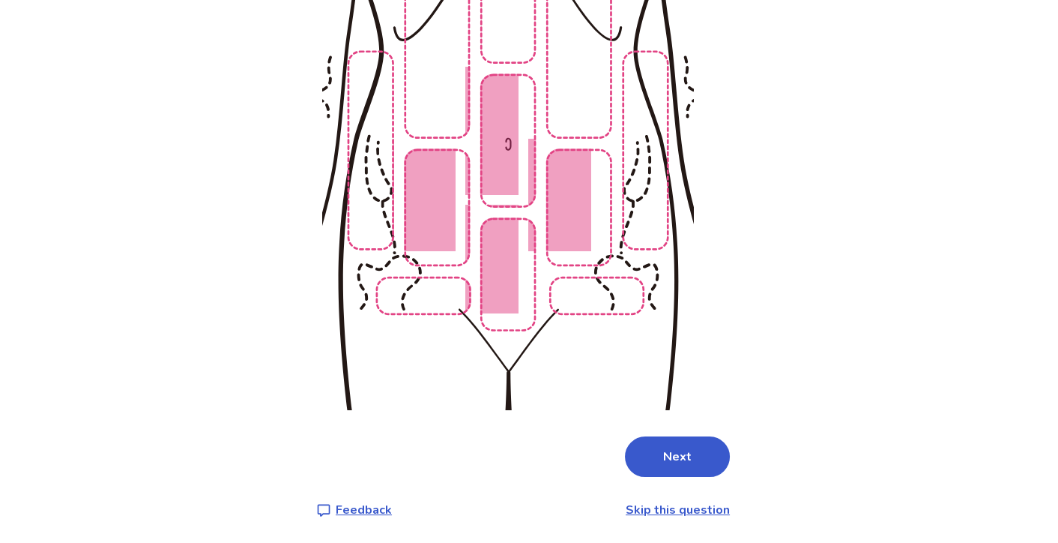
click at [649, 456] on button "Next" at bounding box center [677, 456] width 105 height 40
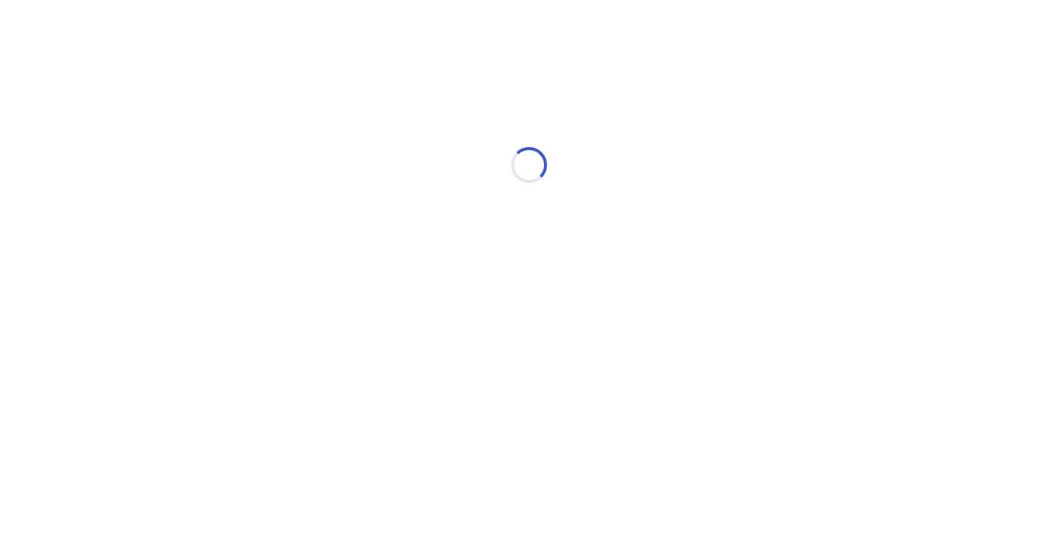
scroll to position [0, 0]
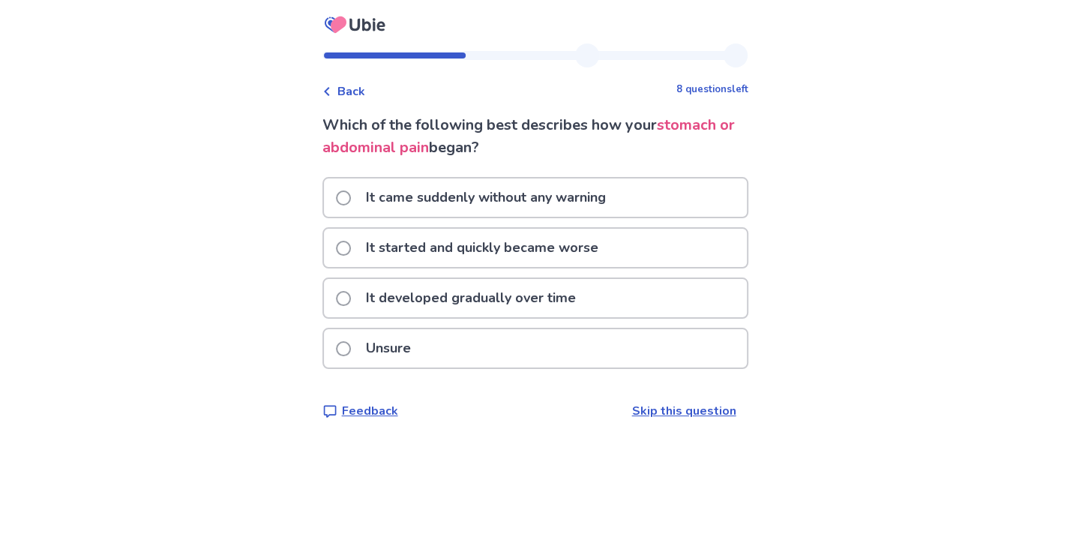
click at [439, 292] on p "It developed gradually over time" at bounding box center [471, 298] width 228 height 38
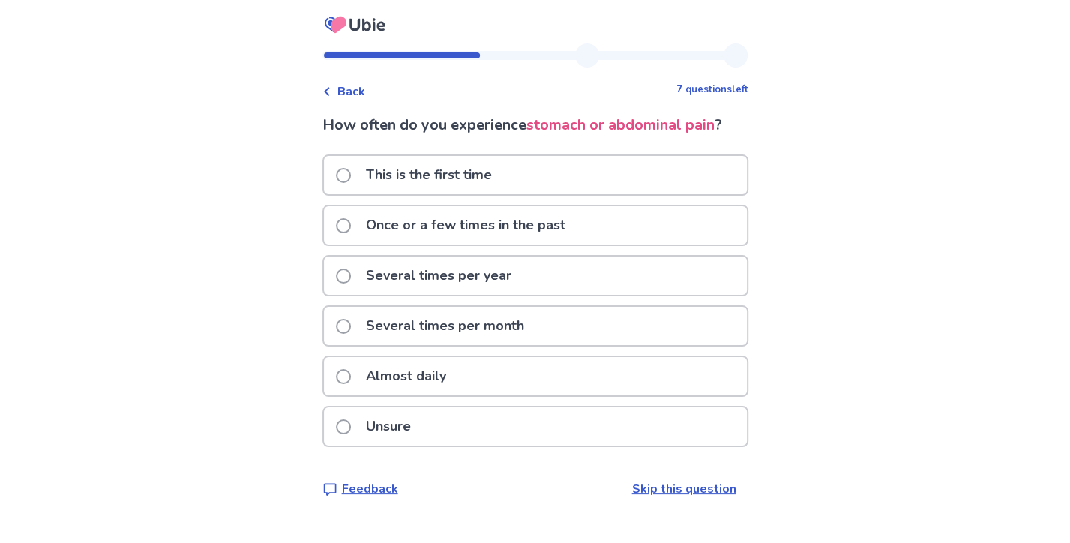
click at [362, 426] on label "Unsure" at bounding box center [378, 426] width 84 height 38
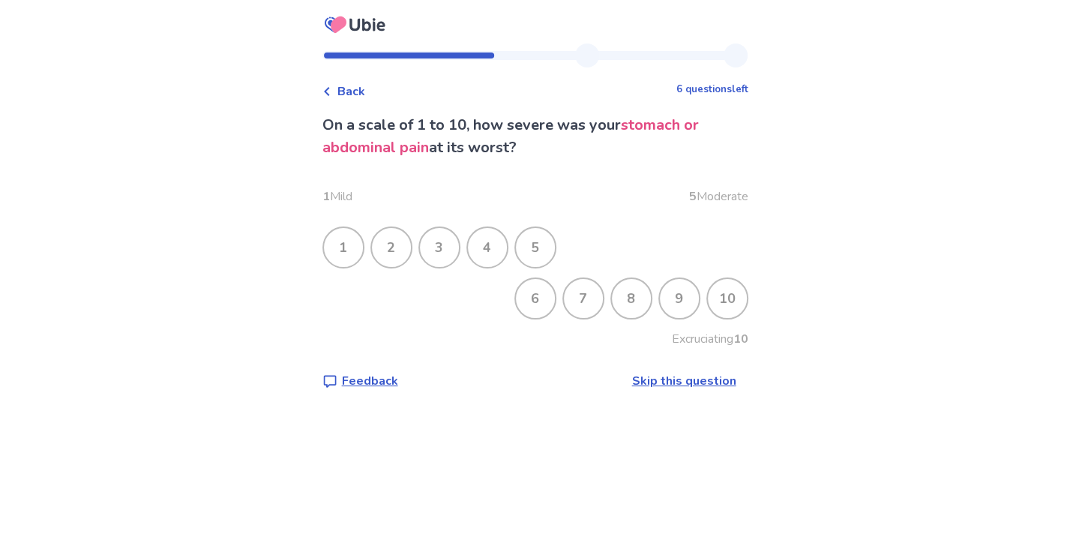
click at [635, 302] on div "8" at bounding box center [631, 298] width 39 height 39
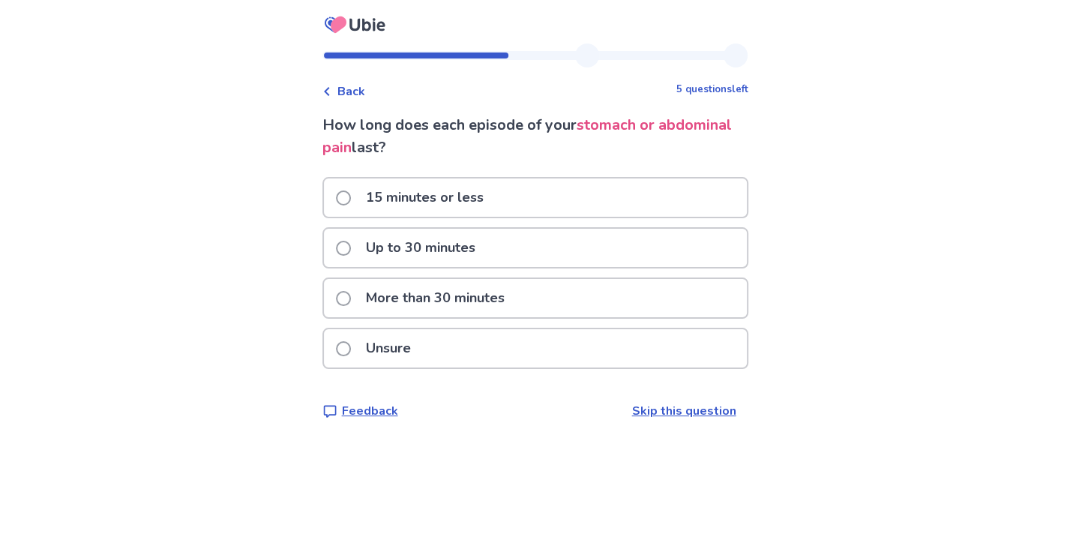
click at [450, 353] on div "Unsure" at bounding box center [535, 348] width 423 height 38
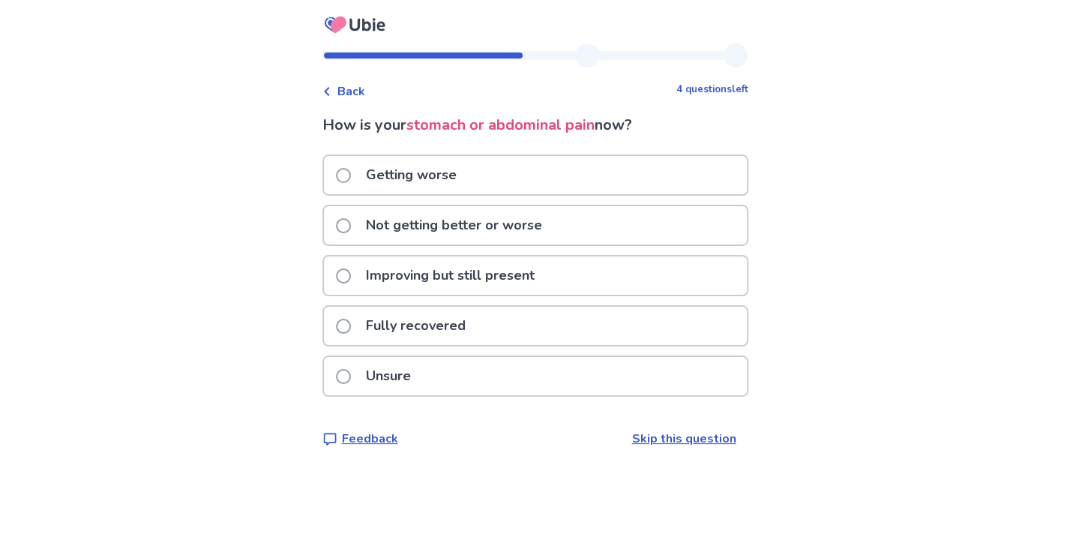
click at [351, 226] on span at bounding box center [343, 225] width 15 height 15
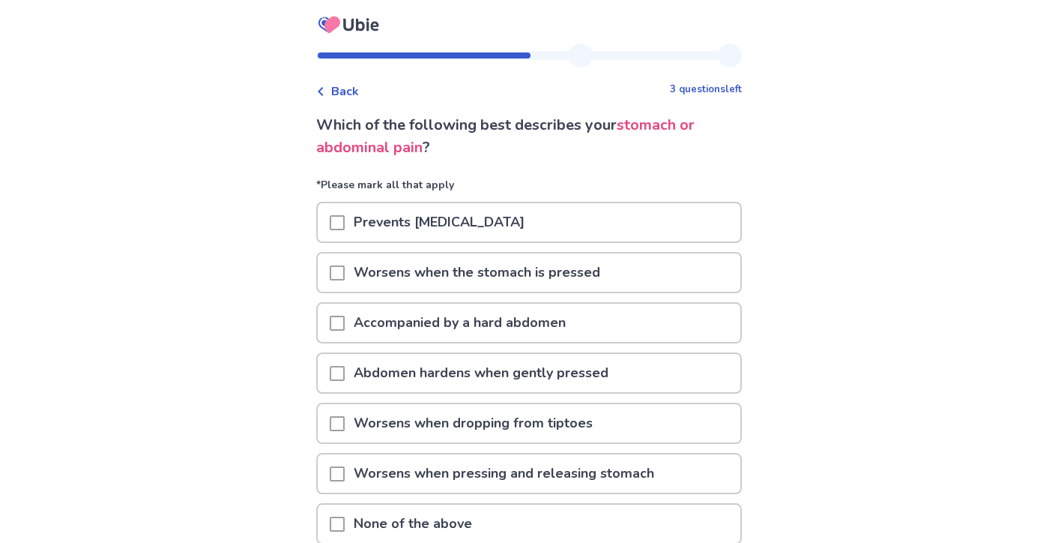
click at [550, 269] on p "Worsens when the stomach is pressed" at bounding box center [477, 272] width 265 height 38
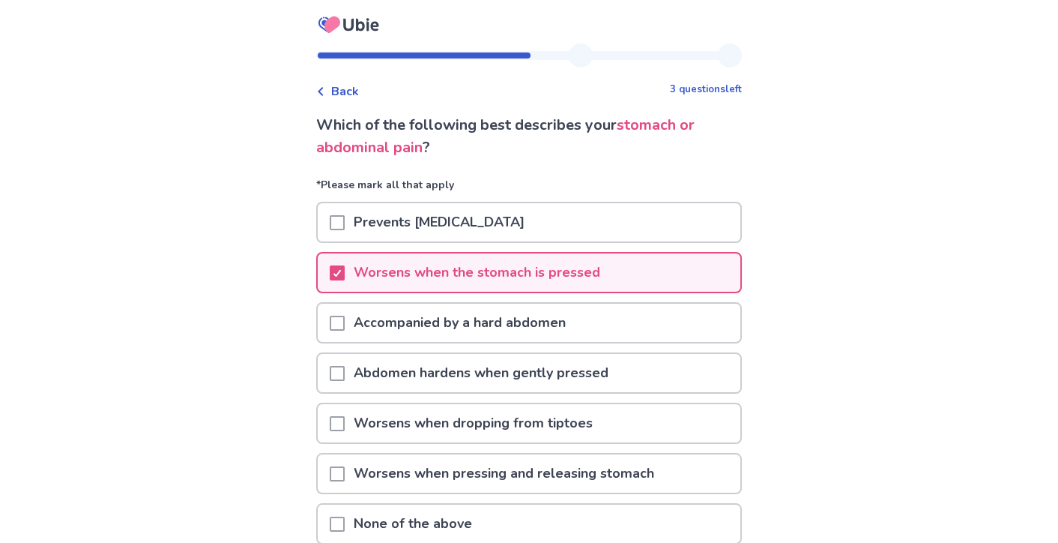
drag, startPoint x: 540, startPoint y: 326, endPoint x: 542, endPoint y: 314, distance: 12.2
click at [540, 326] on p "Accompanied by a hard abdomen" at bounding box center [460, 323] width 230 height 38
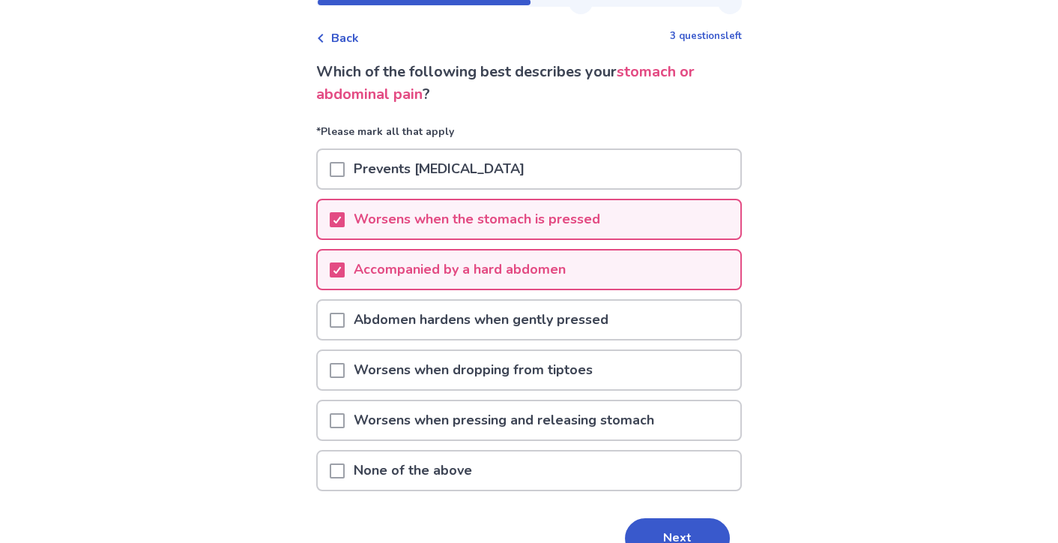
scroll to position [75, 0]
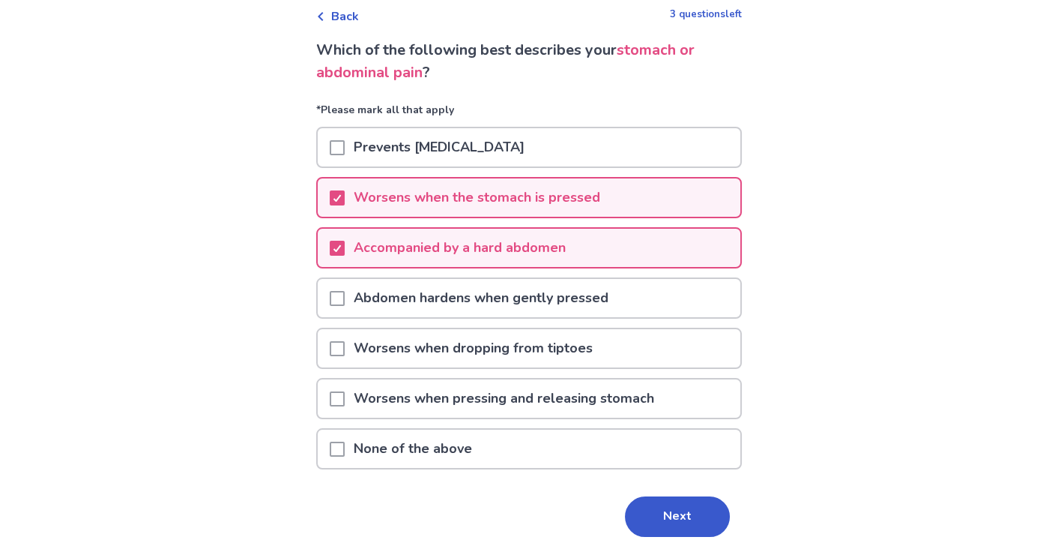
click at [396, 404] on p "Worsens when pressing and releasing stomach" at bounding box center [504, 398] width 319 height 38
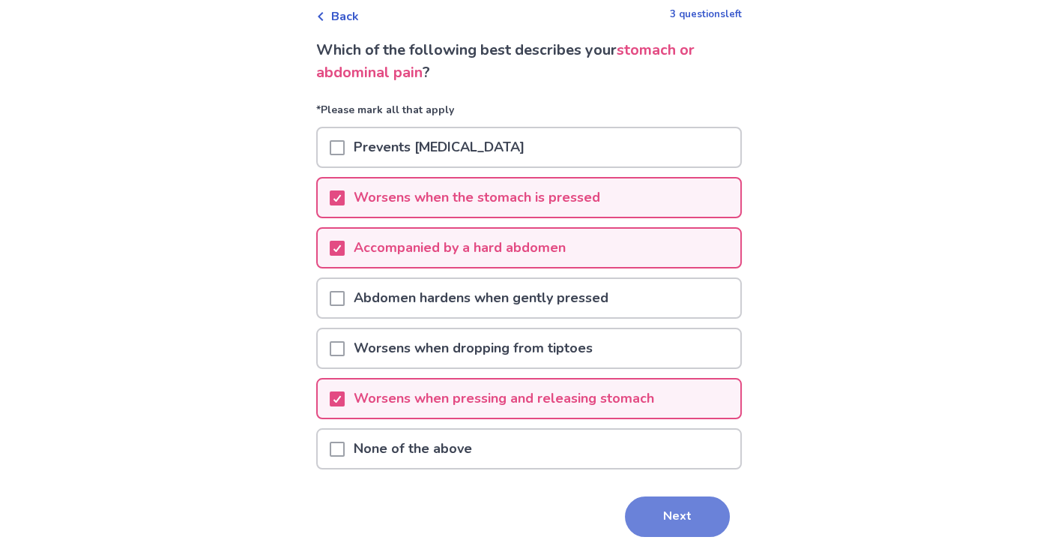
click at [707, 510] on button "Next" at bounding box center [677, 516] width 105 height 40
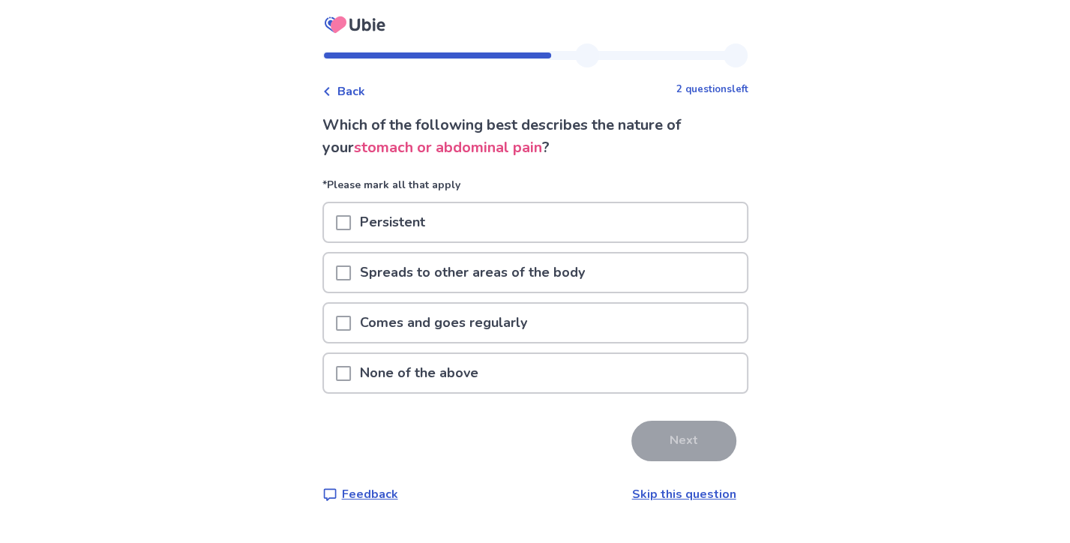
click at [368, 227] on p "Persistent" at bounding box center [392, 222] width 83 height 38
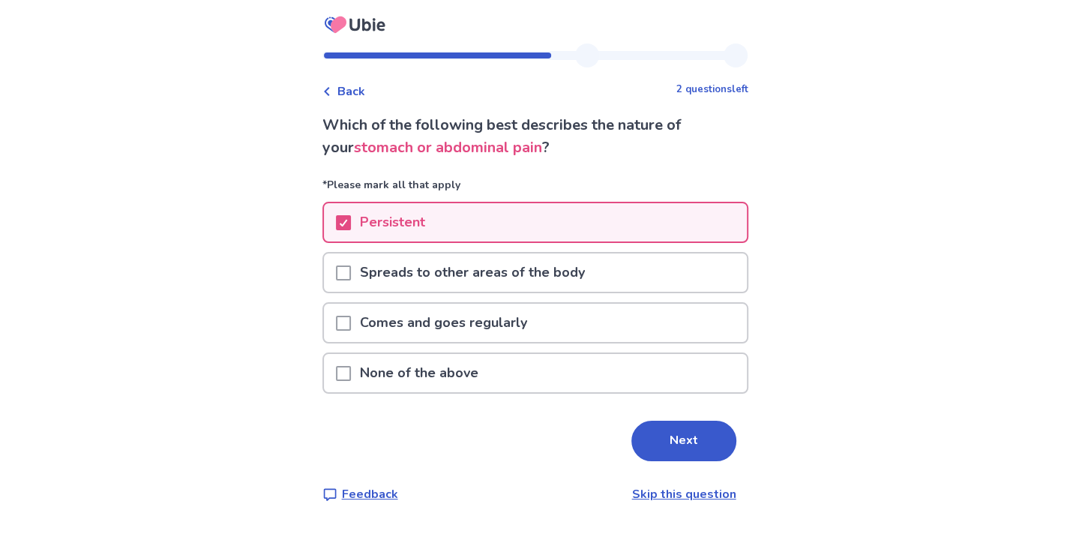
click at [378, 325] on p "Comes and goes regularly" at bounding box center [443, 323] width 185 height 38
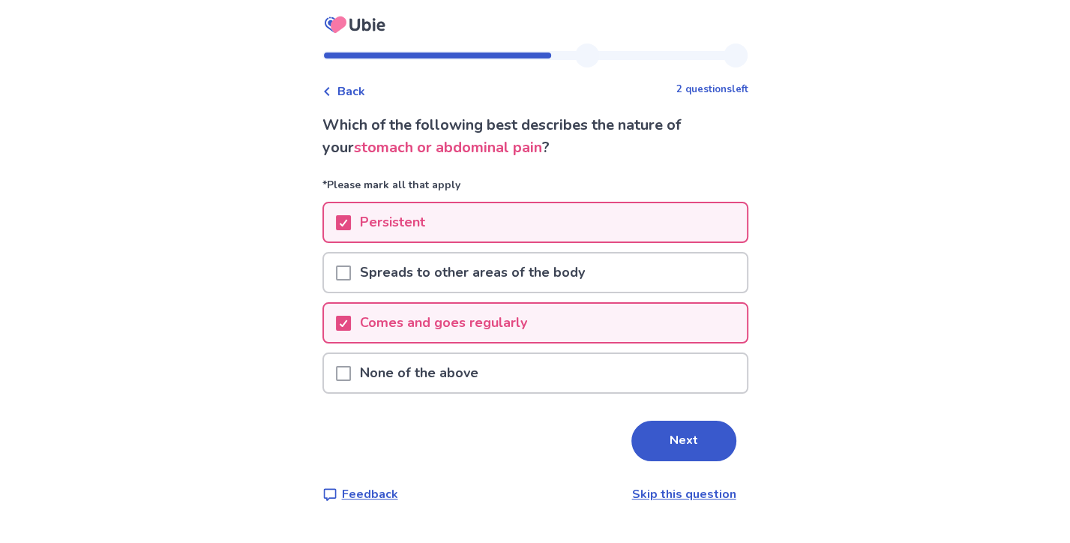
click at [657, 444] on button "Next" at bounding box center [683, 440] width 105 height 40
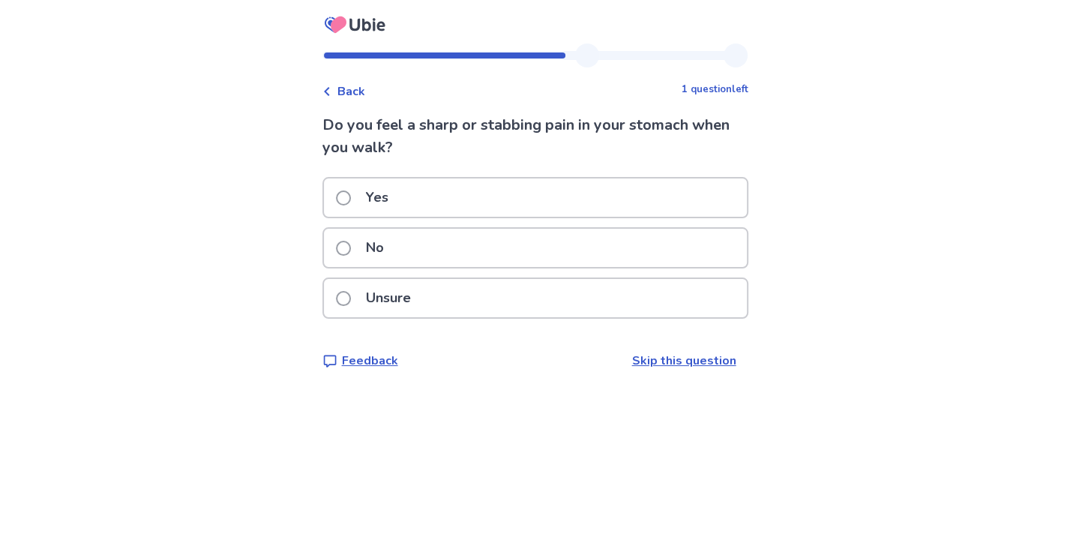
click at [345, 262] on label "No" at bounding box center [364, 248] width 57 height 38
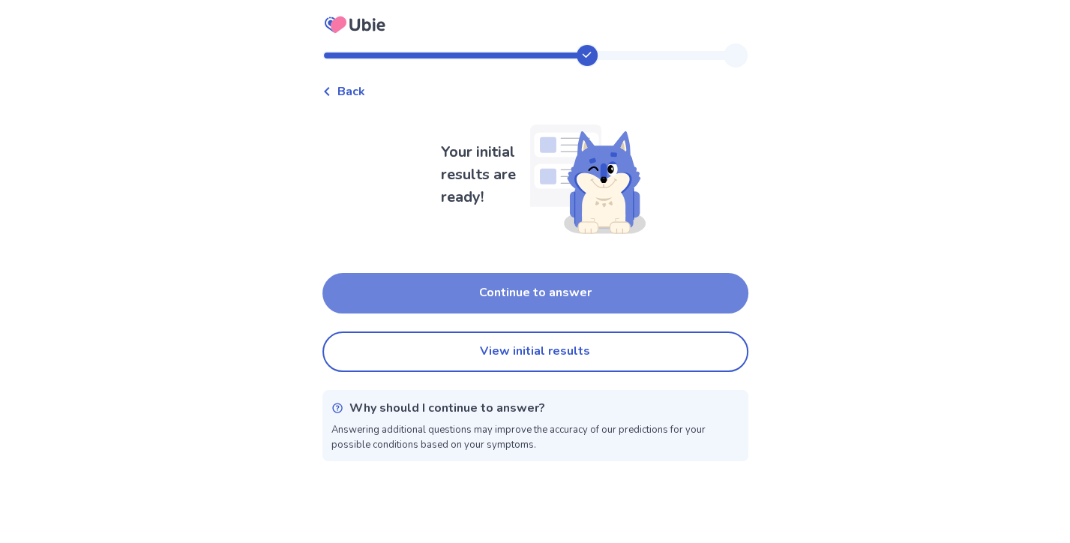
click at [509, 291] on button "Continue to answer" at bounding box center [535, 293] width 426 height 40
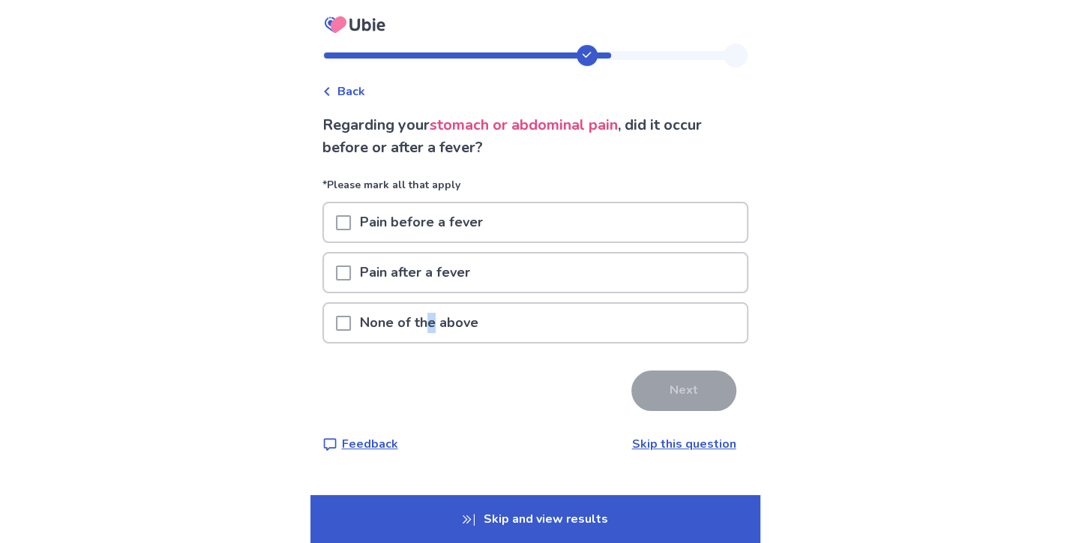
click at [436, 324] on p "None of the above" at bounding box center [419, 323] width 136 height 38
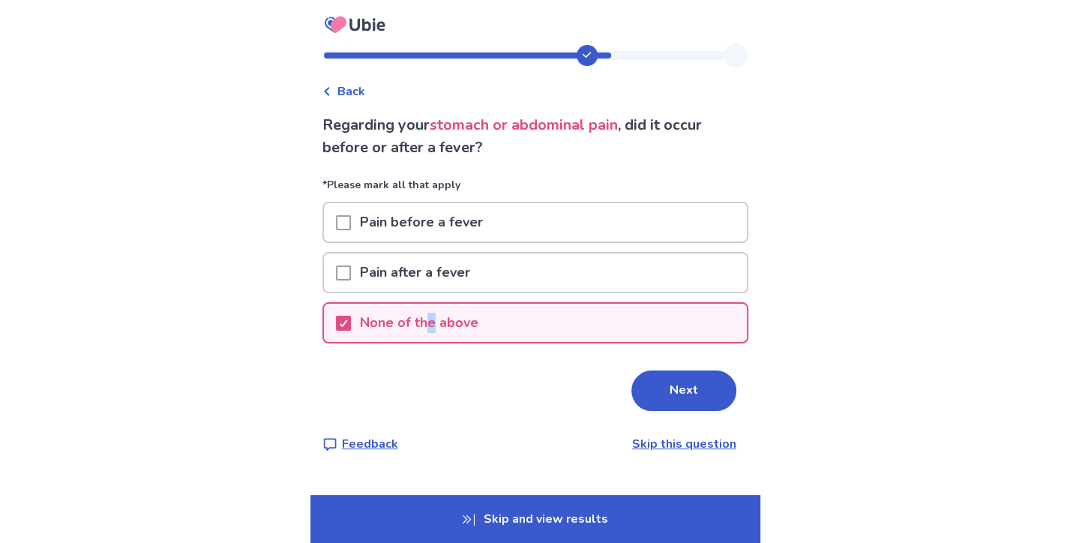
drag, startPoint x: 672, startPoint y: 398, endPoint x: 654, endPoint y: 399, distance: 18.1
click at [663, 403] on button "Next" at bounding box center [683, 390] width 105 height 40
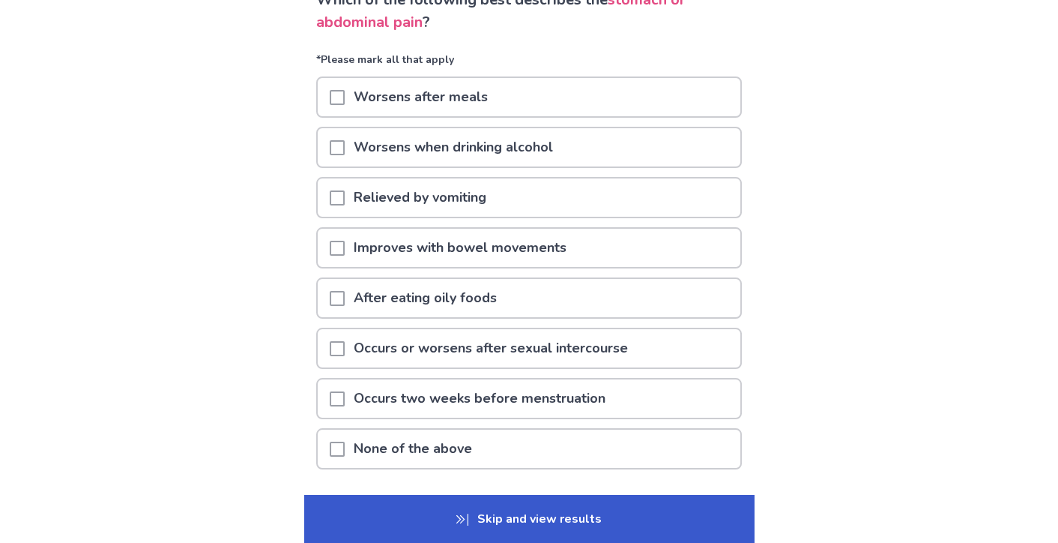
scroll to position [150, 0]
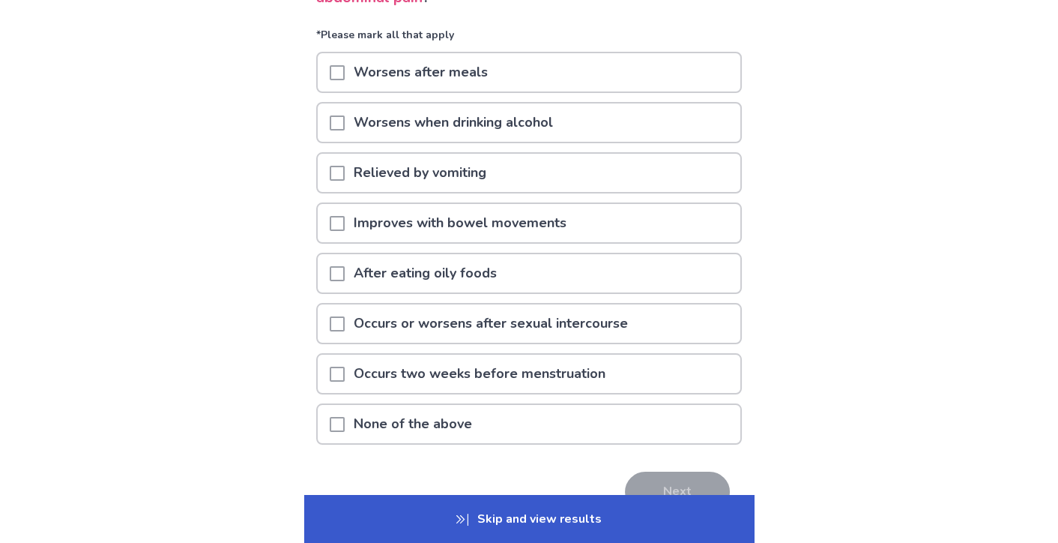
click at [455, 433] on p "None of the above" at bounding box center [413, 424] width 136 height 38
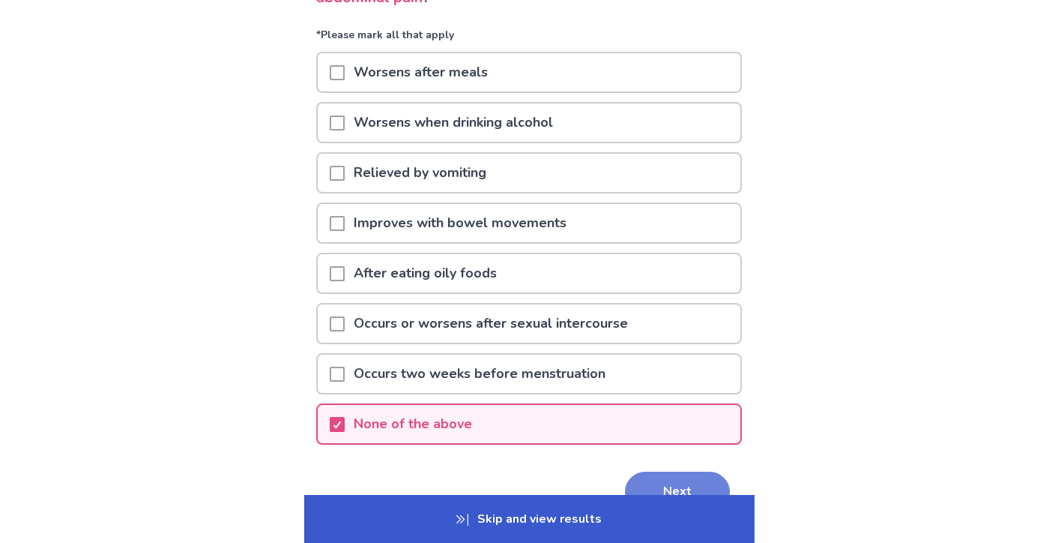
click at [689, 478] on button "Next" at bounding box center [677, 491] width 105 height 40
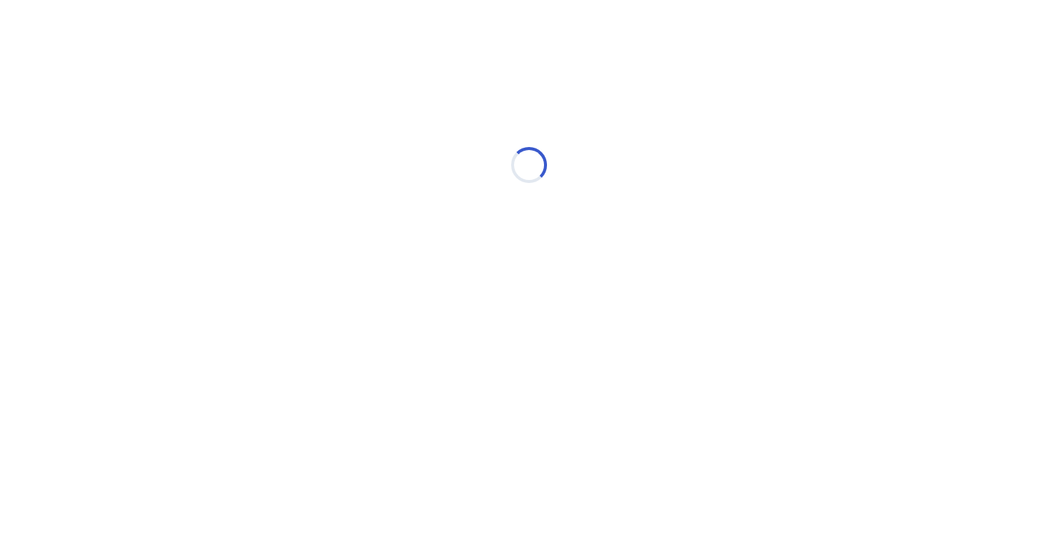
scroll to position [0, 0]
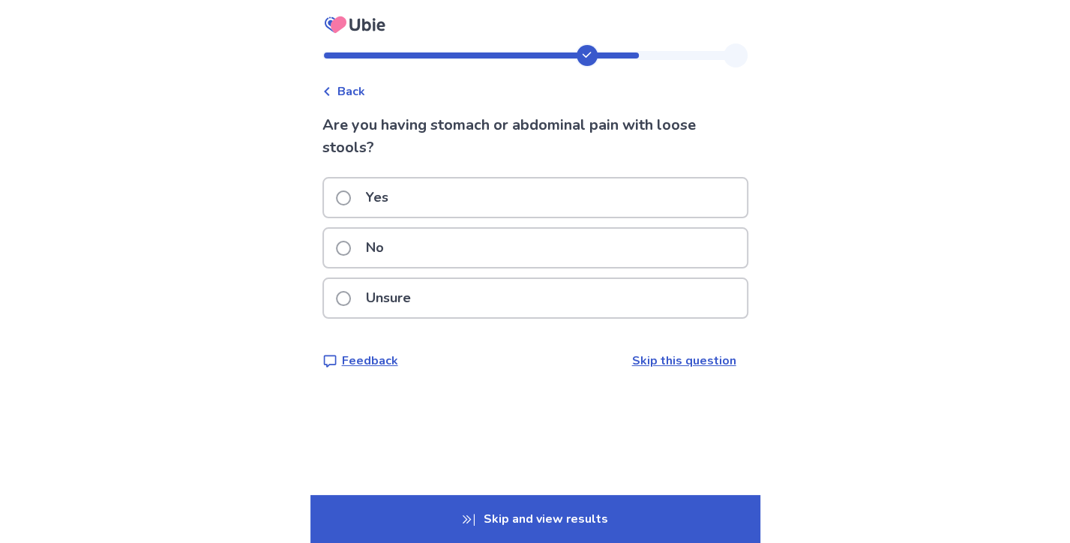
click at [353, 206] on label "Yes" at bounding box center [366, 197] width 61 height 38
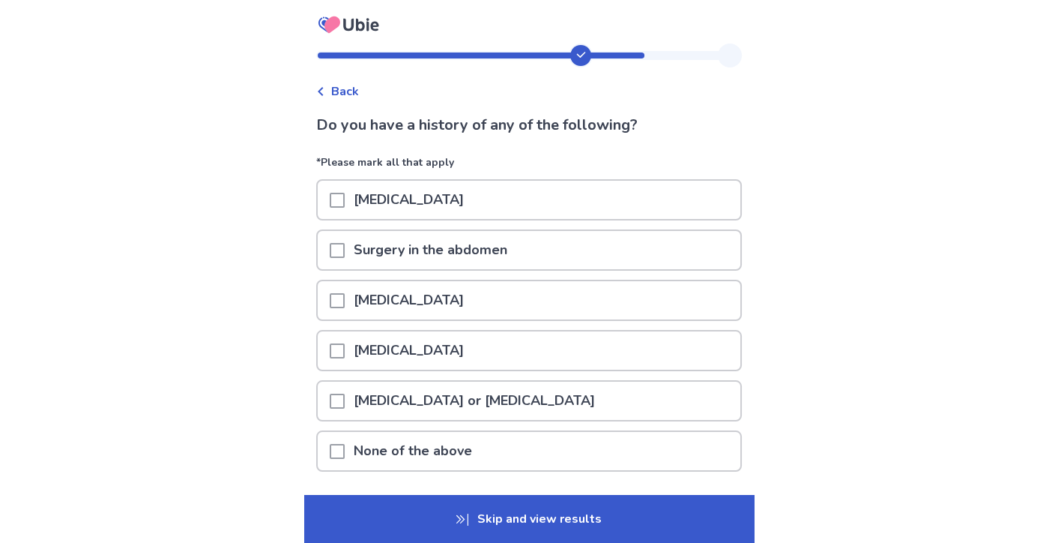
click at [340, 247] on span at bounding box center [337, 250] width 15 height 15
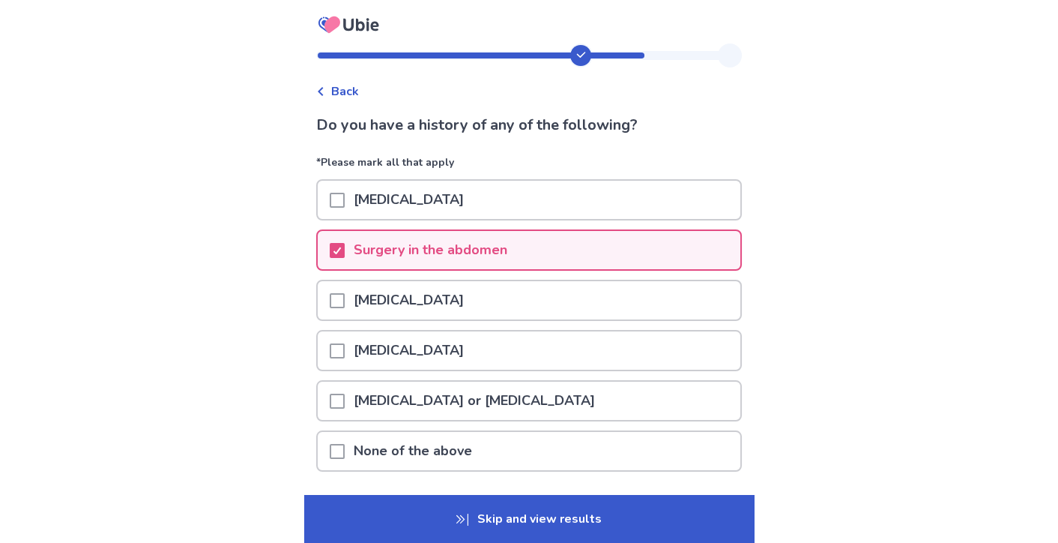
click at [345, 393] on span at bounding box center [337, 400] width 15 height 15
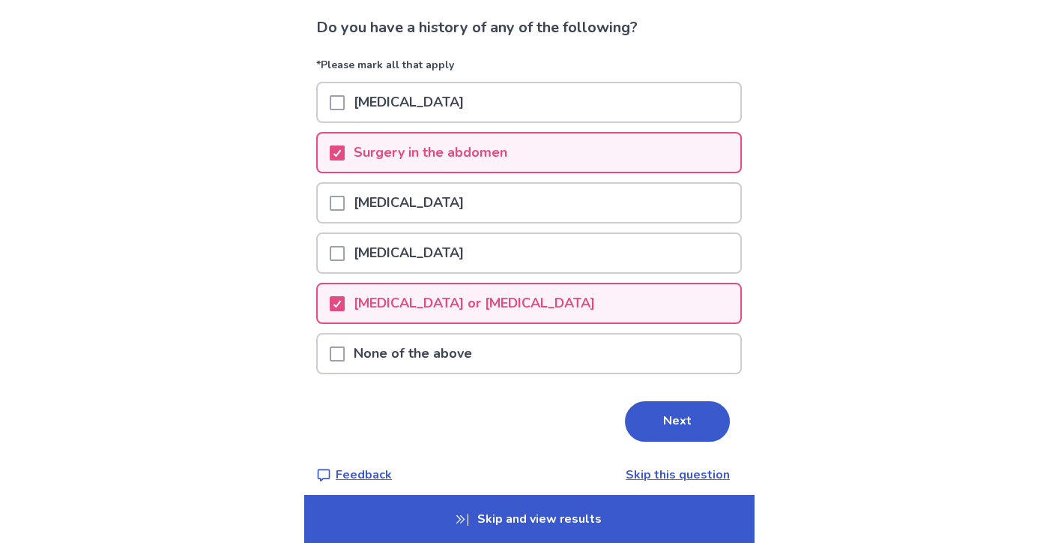
scroll to position [109, 0]
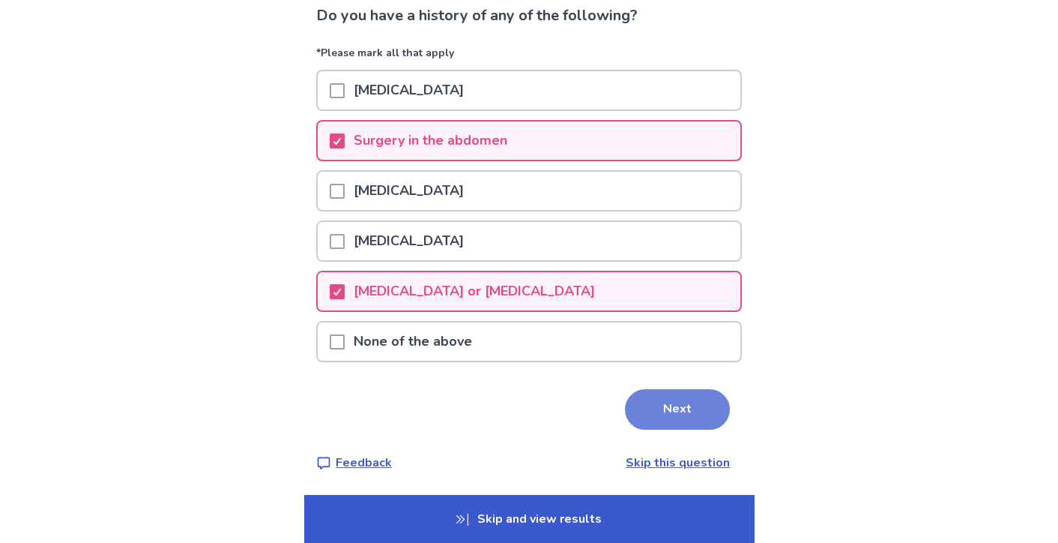
click at [675, 418] on button "Next" at bounding box center [677, 409] width 105 height 40
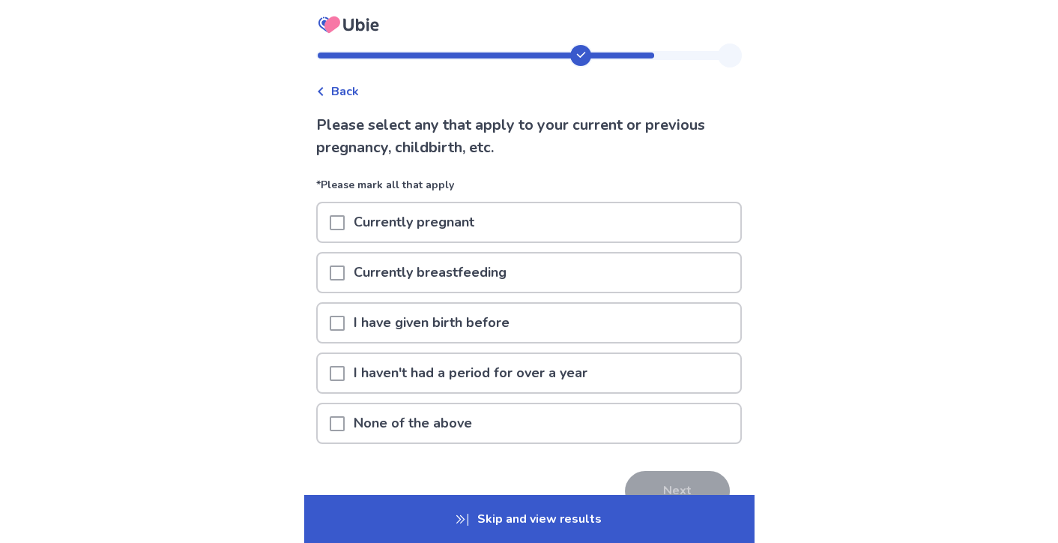
click at [355, 316] on p "I have given birth before" at bounding box center [432, 323] width 174 height 38
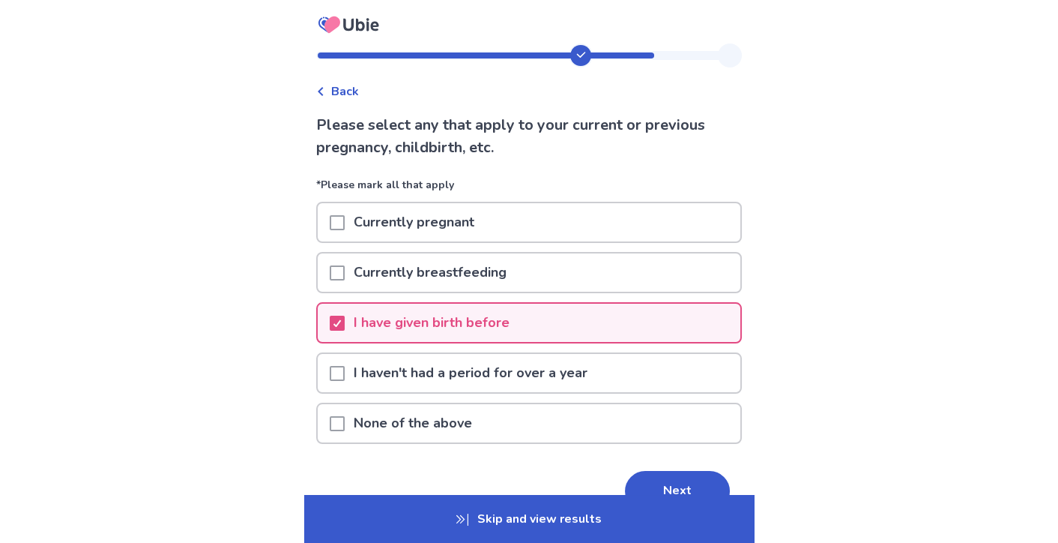
click at [345, 375] on span at bounding box center [337, 373] width 15 height 15
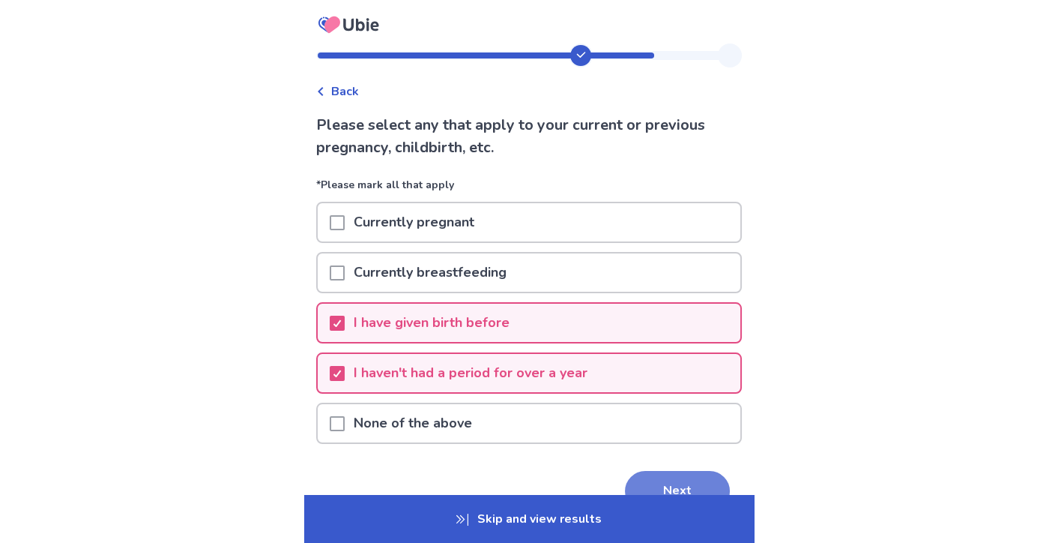
click at [665, 481] on button "Next" at bounding box center [677, 491] width 105 height 40
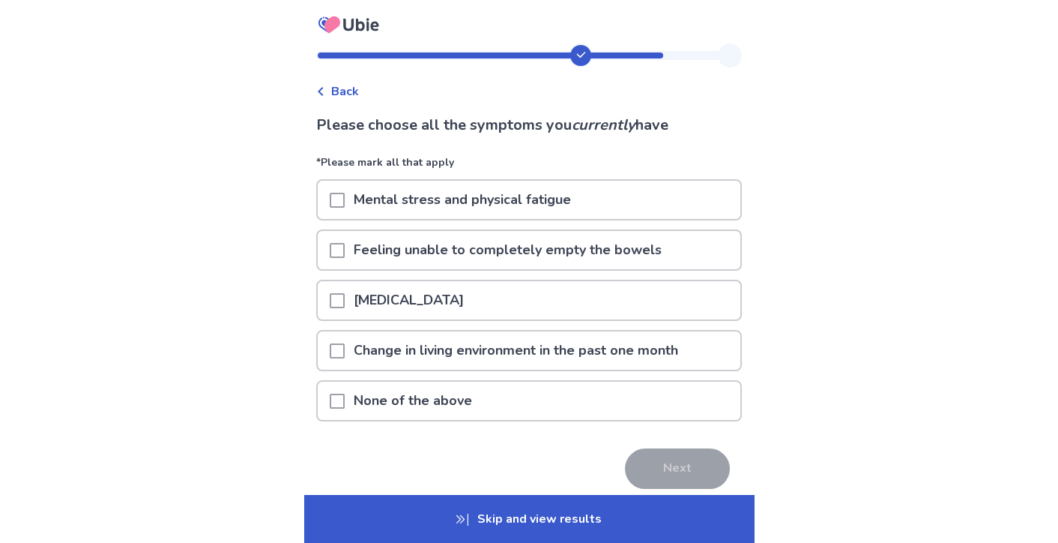
click at [583, 247] on p "Feeling unable to completely empty the bowels" at bounding box center [508, 250] width 326 height 38
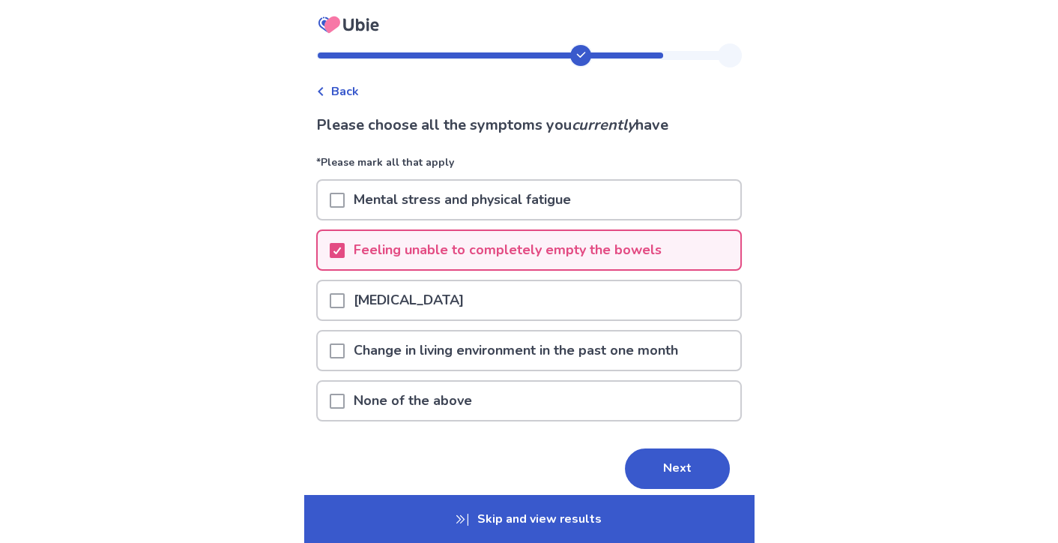
click at [358, 301] on p "Heartburn" at bounding box center [409, 300] width 128 height 38
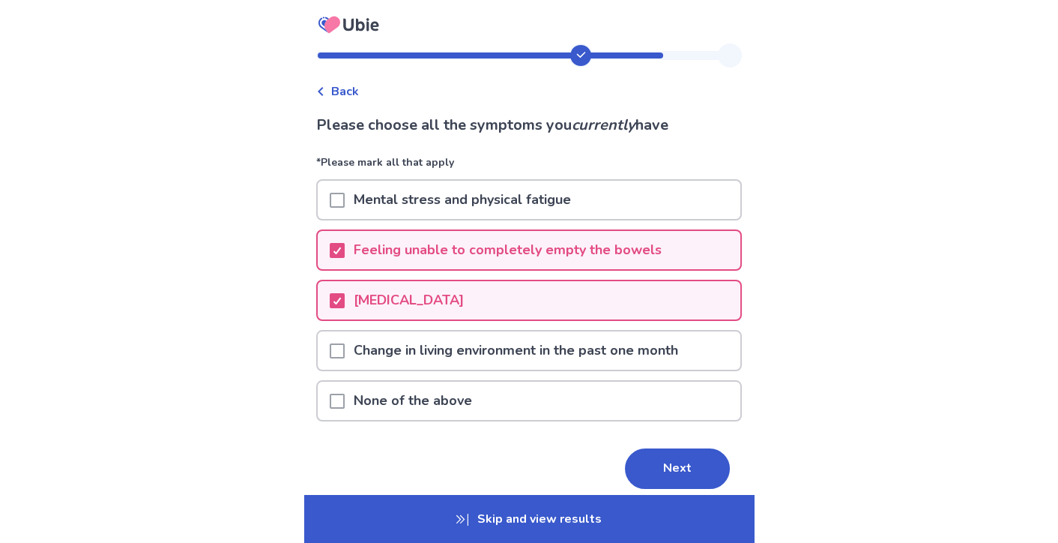
click at [345, 348] on span at bounding box center [337, 350] width 15 height 15
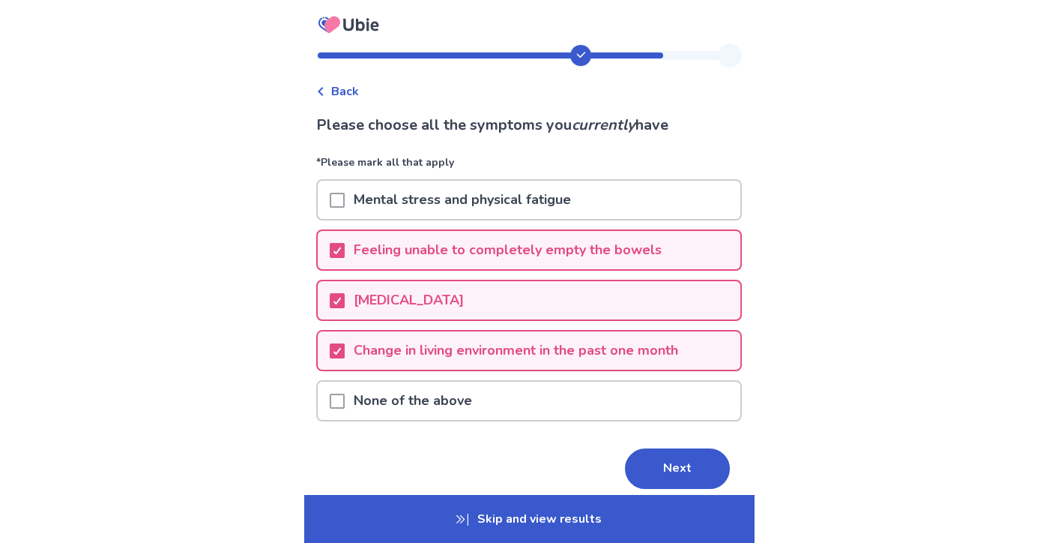
click at [423, 204] on p "Mental stress and physical fatigue" at bounding box center [462, 200] width 235 height 38
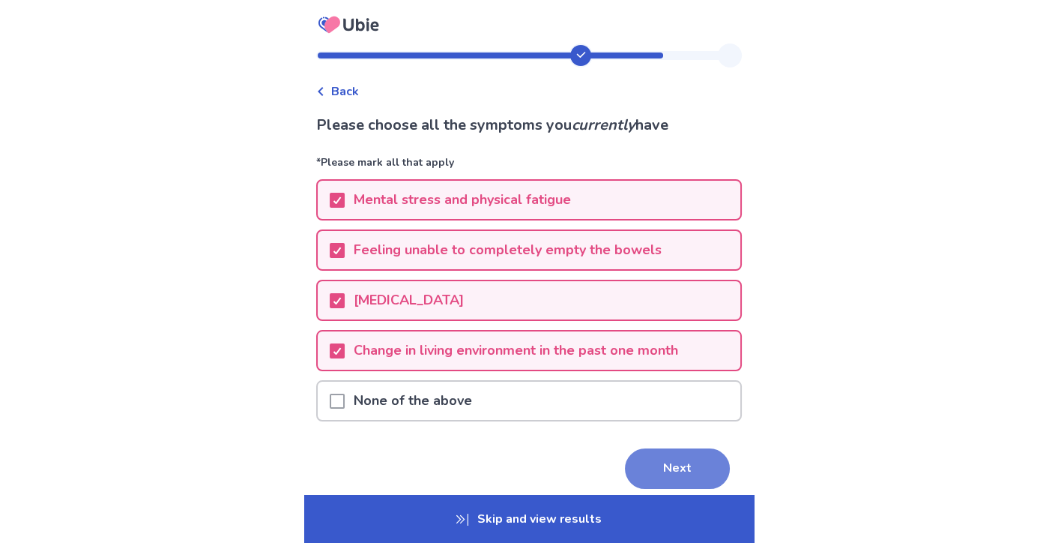
click at [666, 460] on button "Next" at bounding box center [677, 468] width 105 height 40
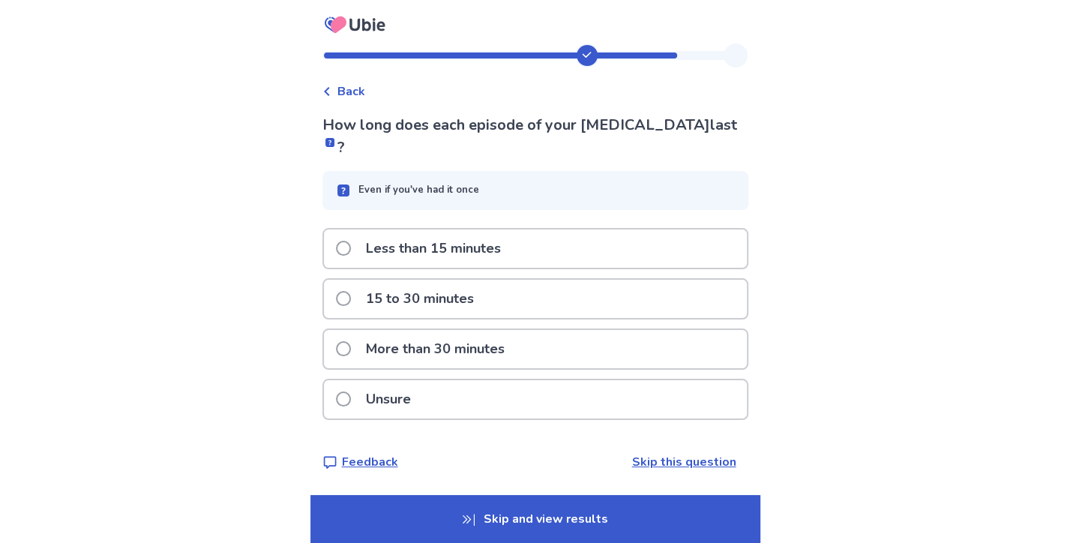
click at [348, 391] on span at bounding box center [343, 398] width 15 height 15
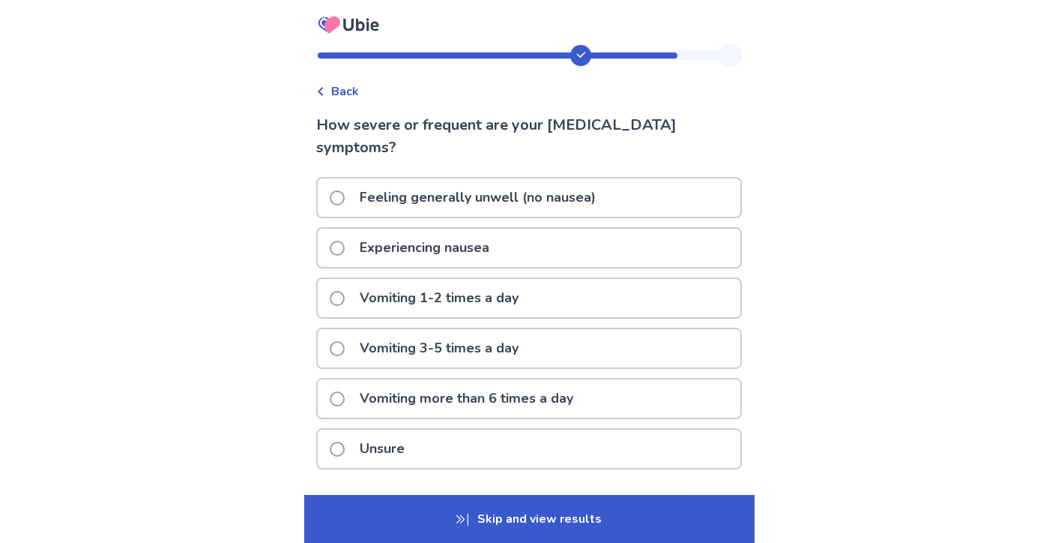
click at [348, 237] on label "Experiencing nausea" at bounding box center [414, 248] width 169 height 38
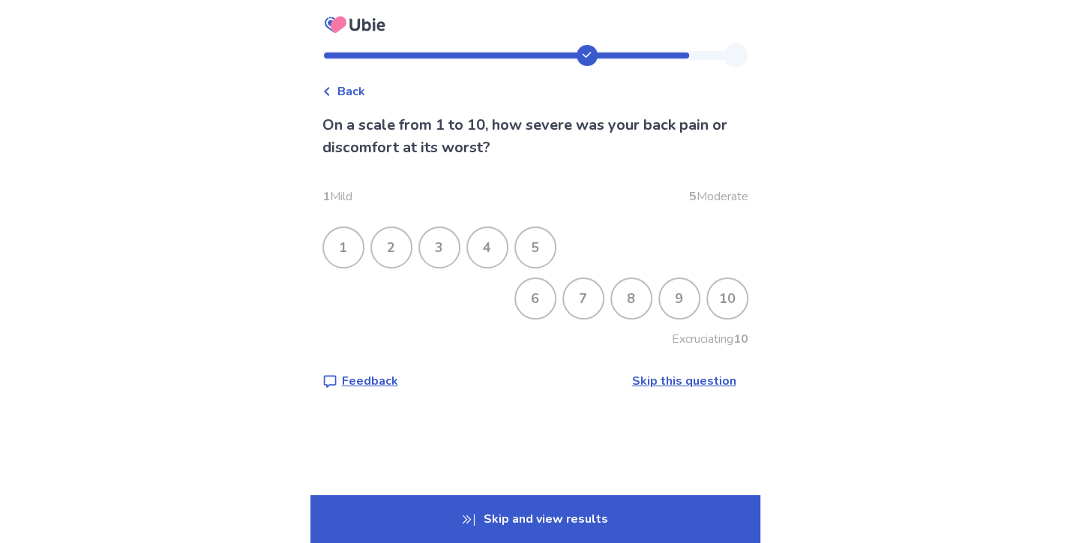
click at [543, 242] on div "5" at bounding box center [535, 247] width 39 height 39
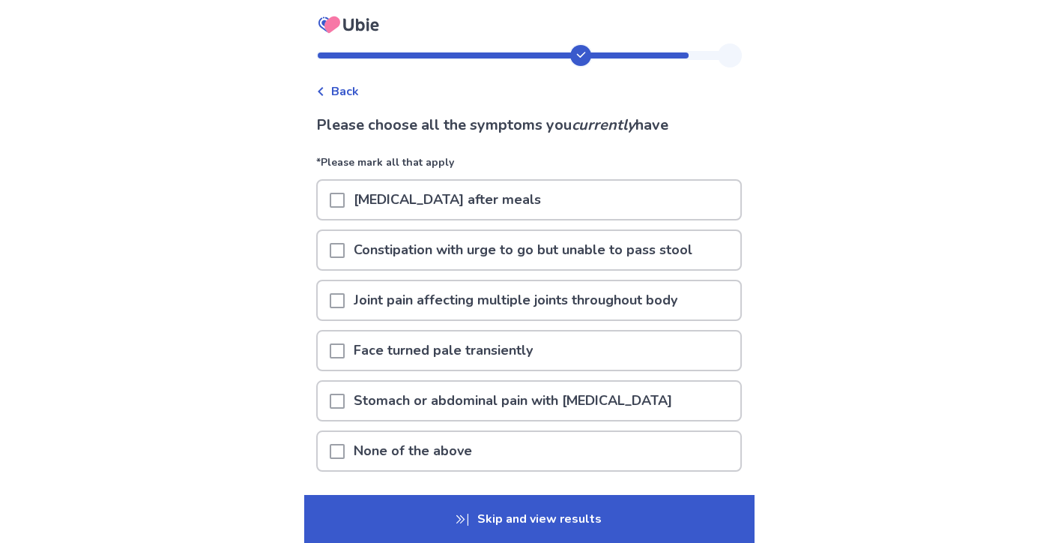
click at [345, 252] on span at bounding box center [337, 250] width 15 height 15
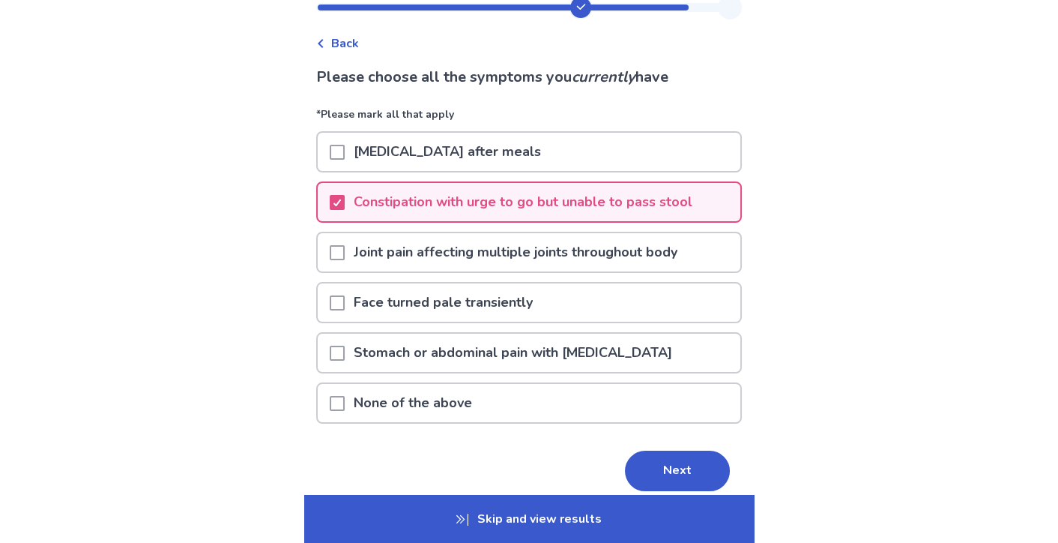
scroll to position [75, 0]
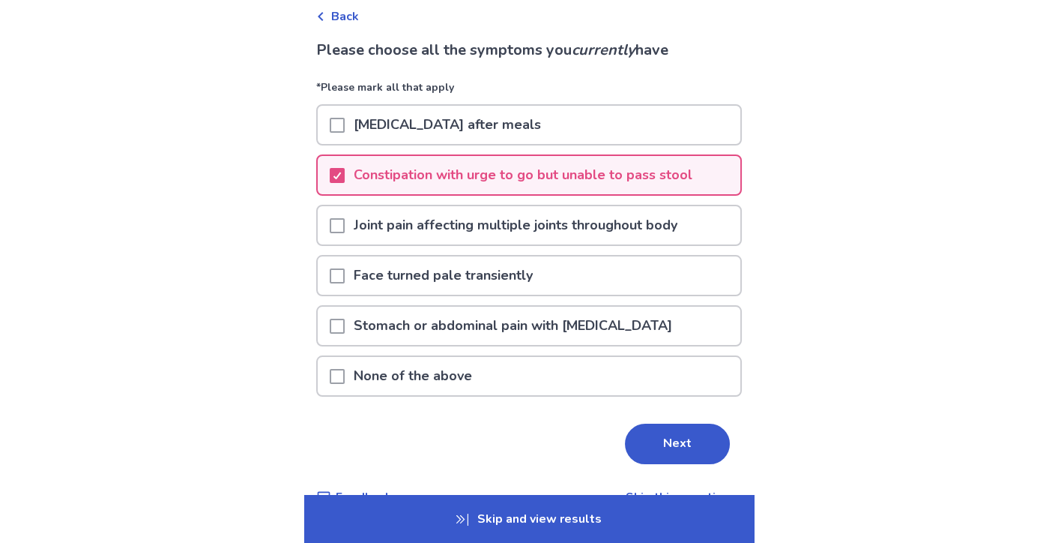
click at [345, 325] on span at bounding box center [337, 326] width 15 height 15
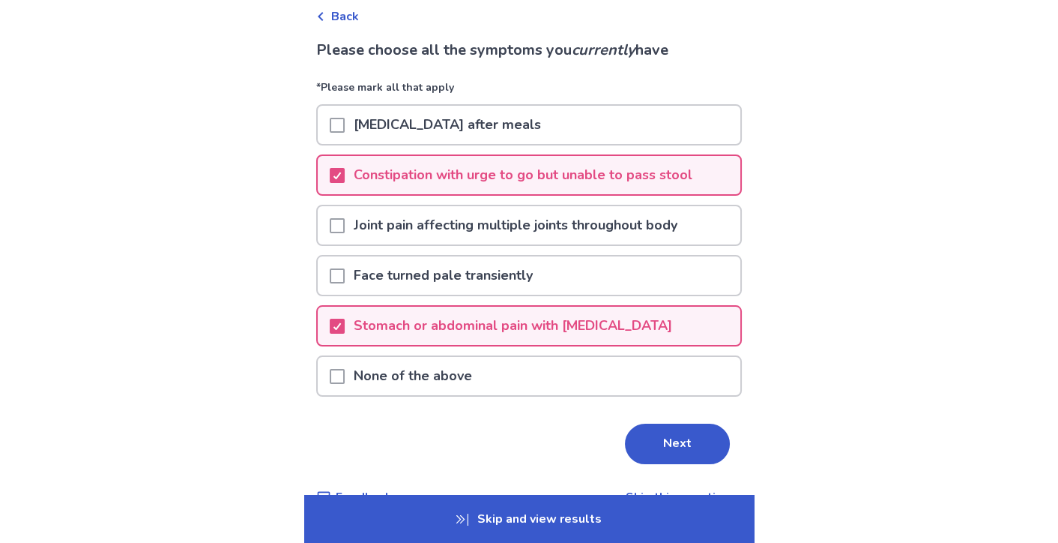
click at [651, 439] on button "Next" at bounding box center [677, 443] width 105 height 40
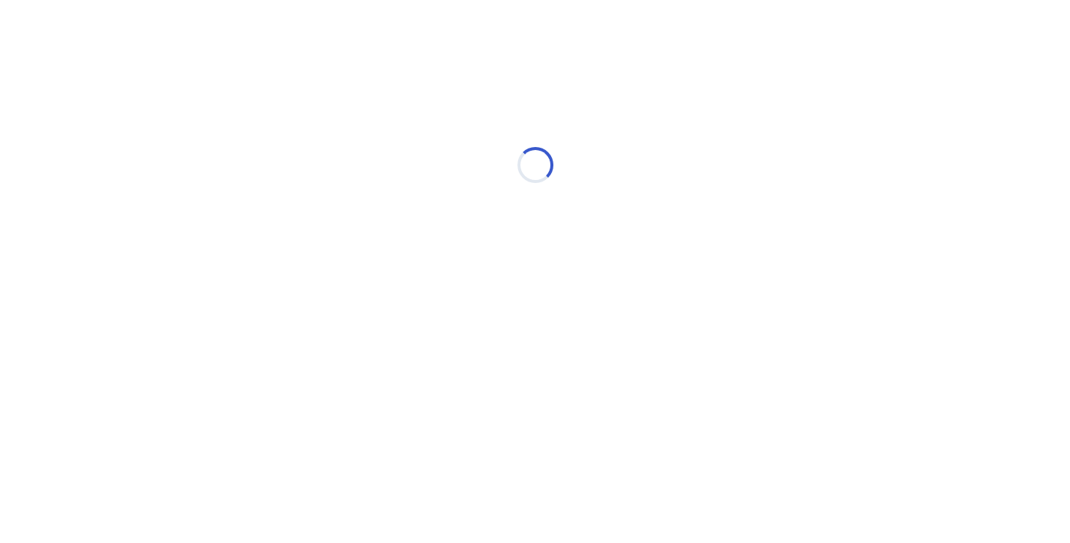
scroll to position [0, 0]
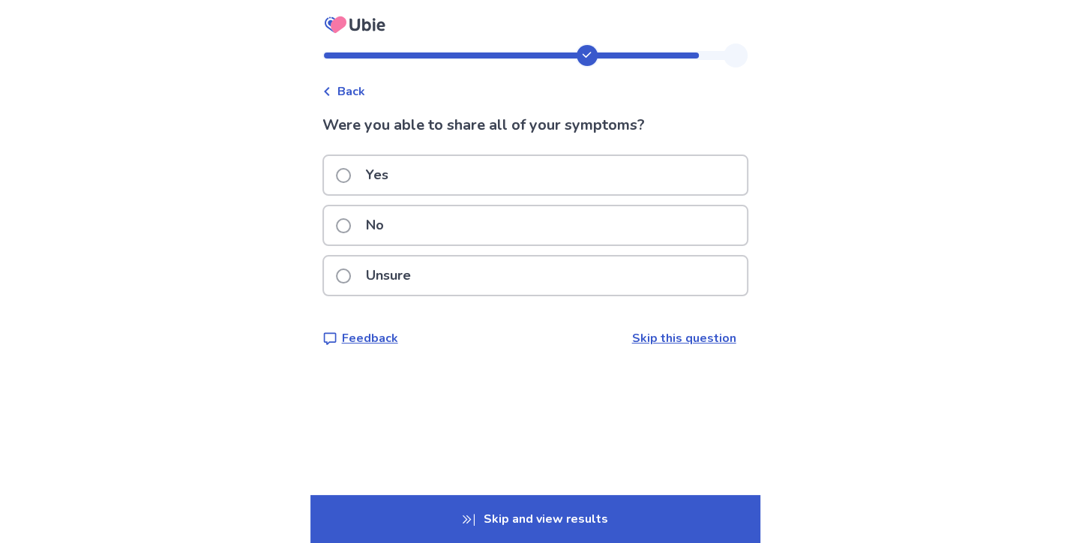
click at [351, 176] on span at bounding box center [343, 175] width 15 height 15
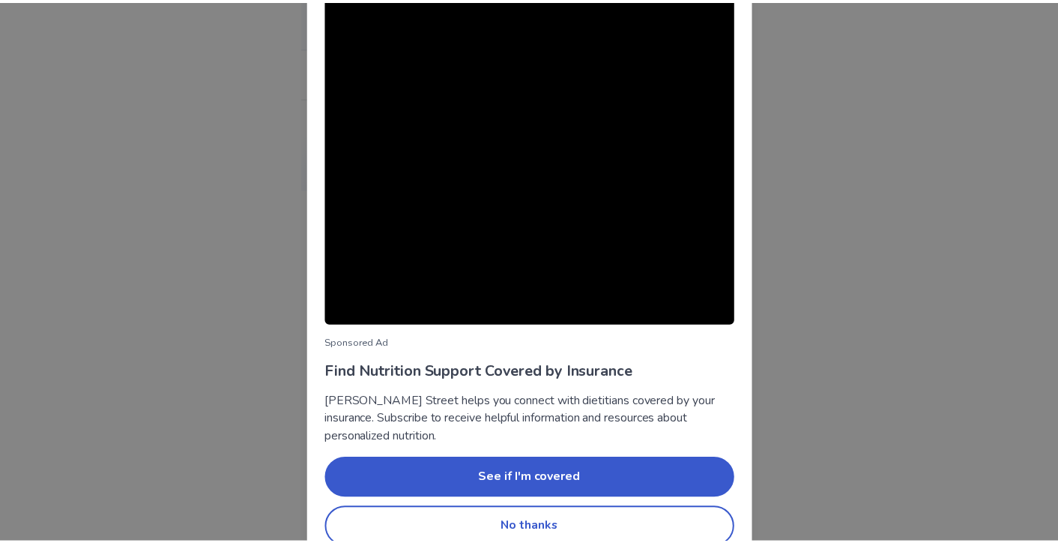
scroll to position [80, 0]
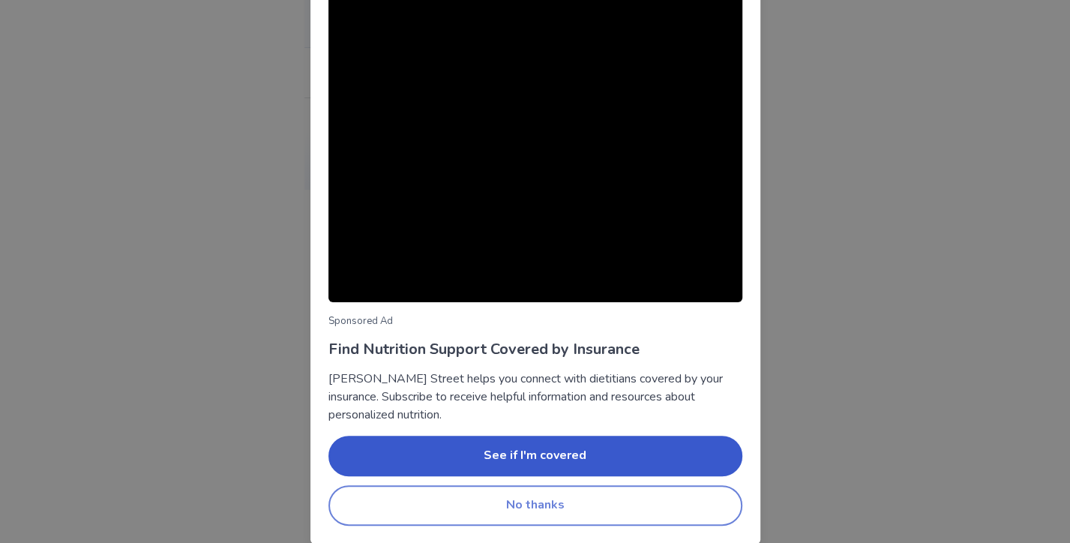
click at [441, 502] on button "No thanks" at bounding box center [535, 505] width 414 height 40
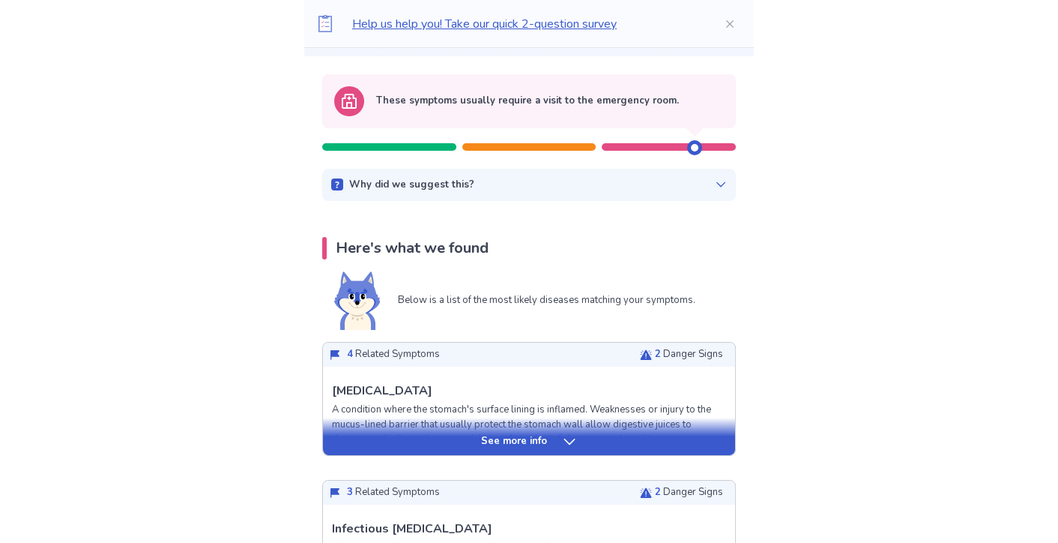
scroll to position [150, 0]
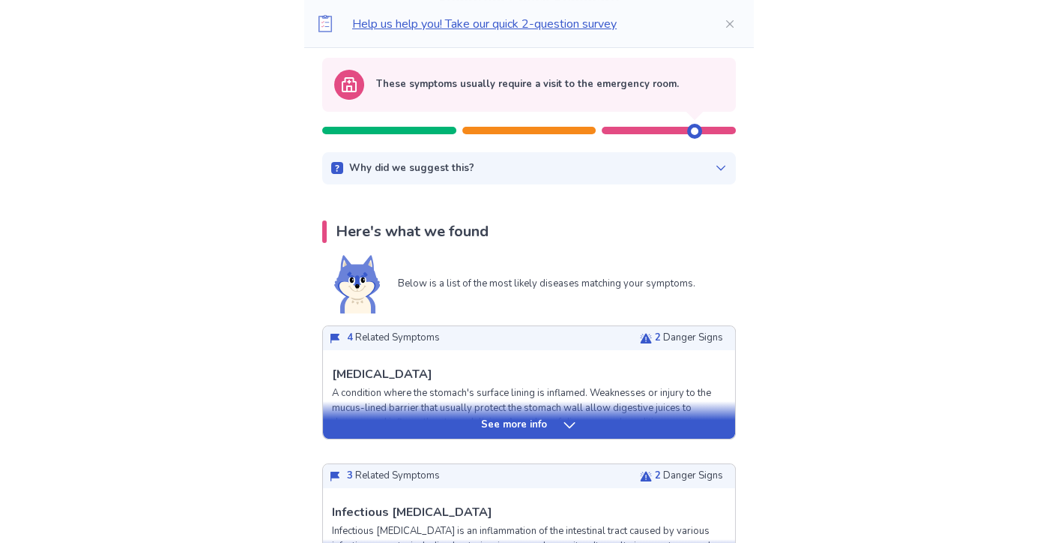
click at [562, 432] on icon at bounding box center [569, 424] width 15 height 15
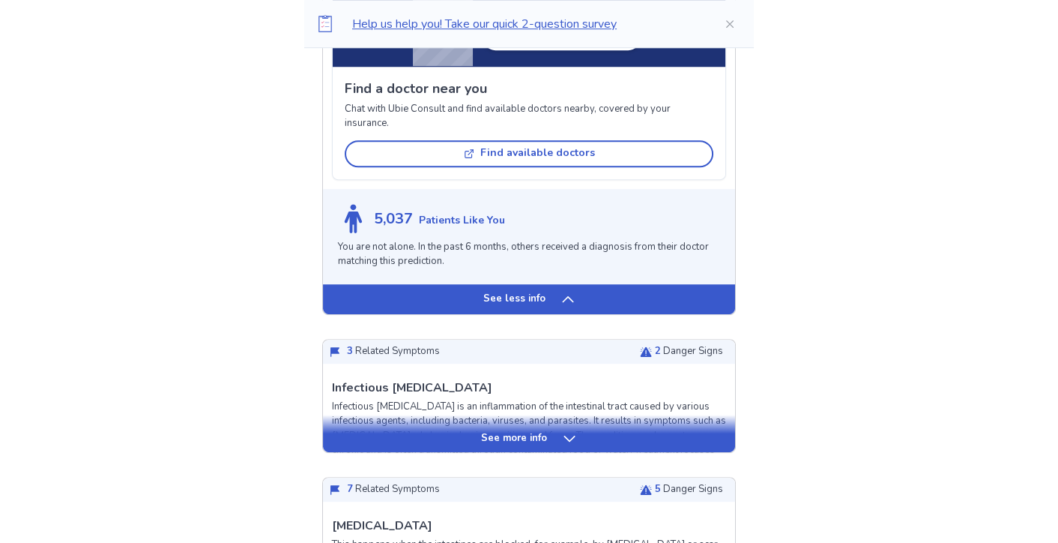
scroll to position [1274, 0]
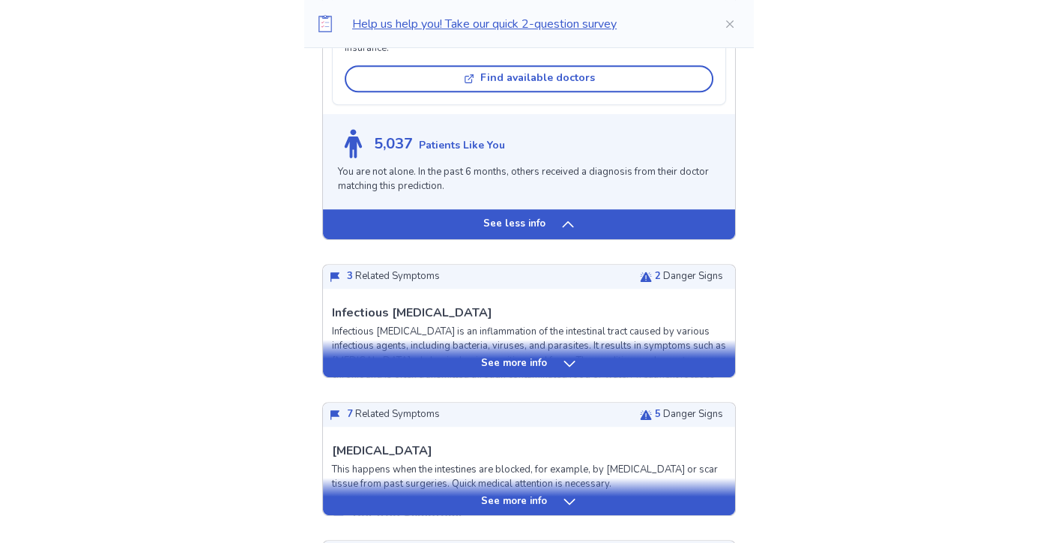
click at [549, 354] on div "See more info" at bounding box center [529, 358] width 412 height 37
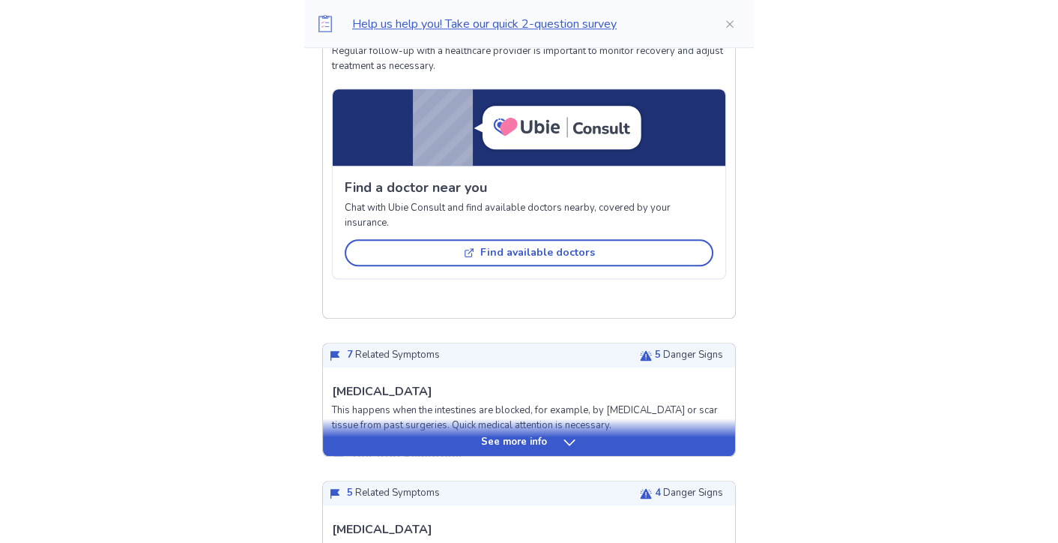
scroll to position [2174, 0]
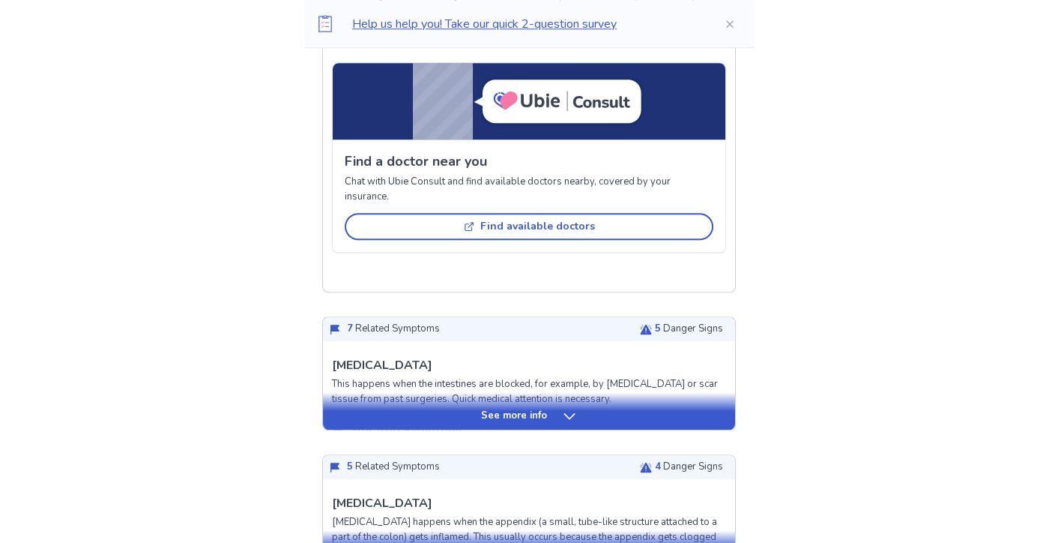
click at [411, 423] on div "See more info" at bounding box center [529, 415] width 412 height 15
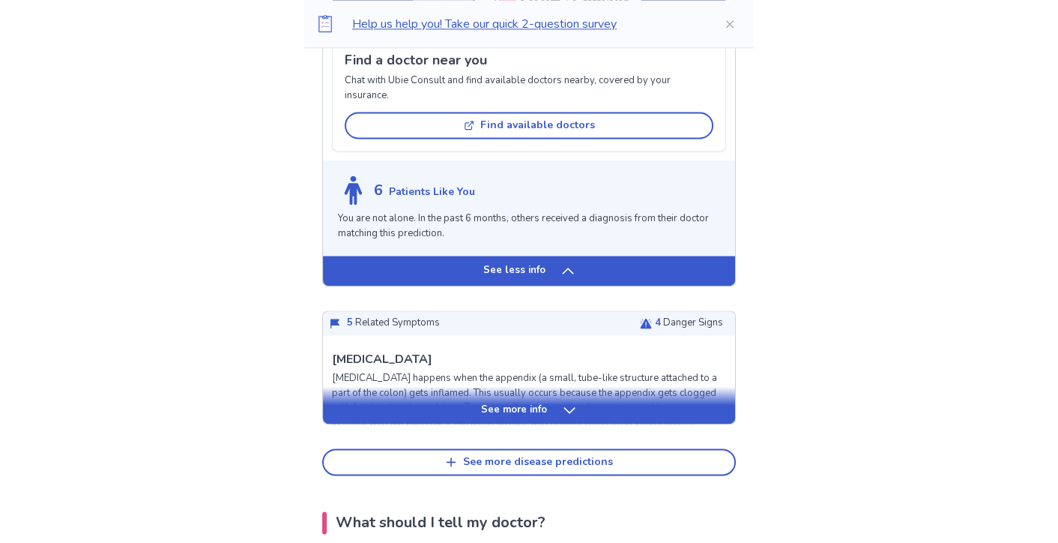
scroll to position [3373, 0]
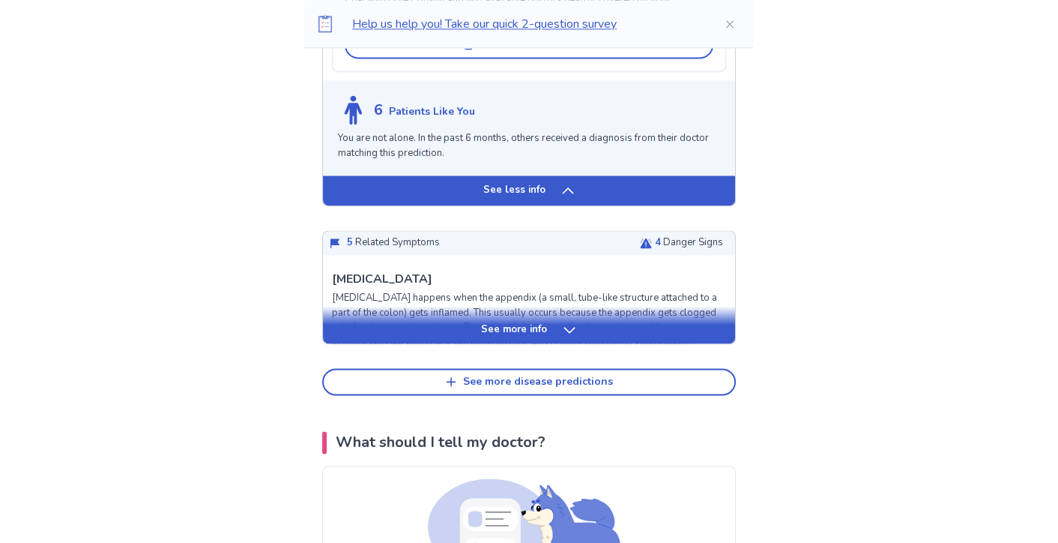
click at [444, 337] on div "See more info" at bounding box center [529, 329] width 412 height 15
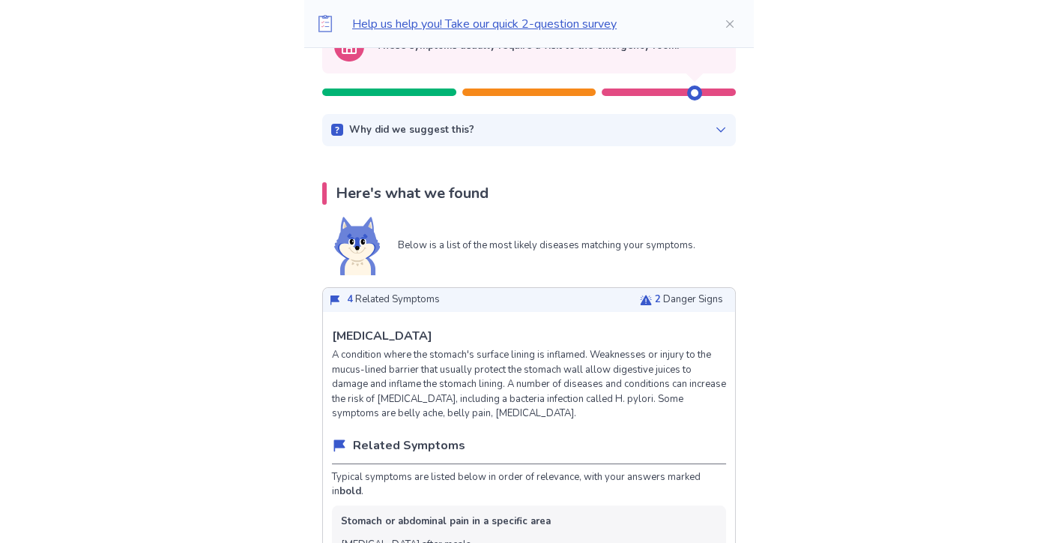
scroll to position [0, 0]
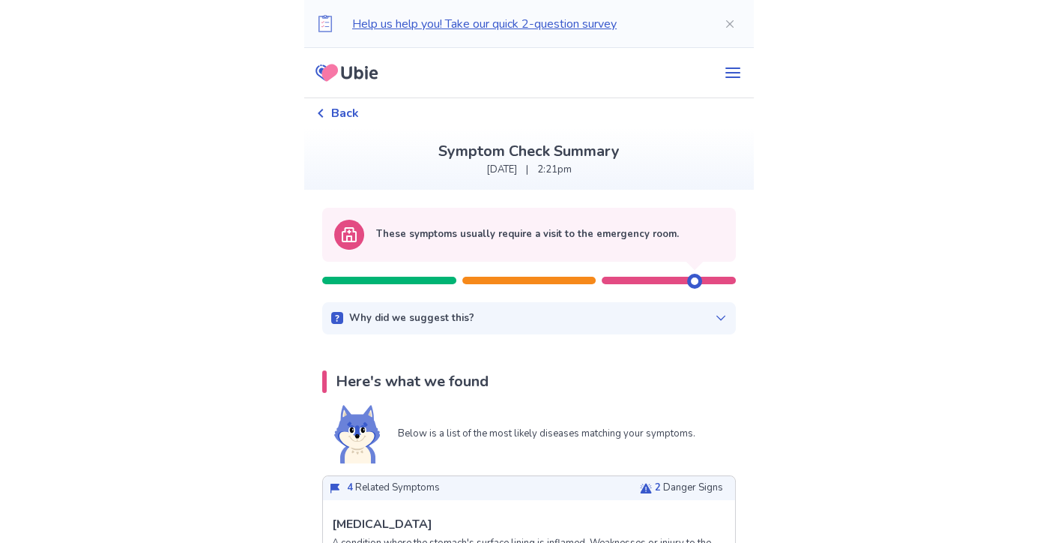
click at [339, 316] on icon at bounding box center [337, 318] width 4 height 7
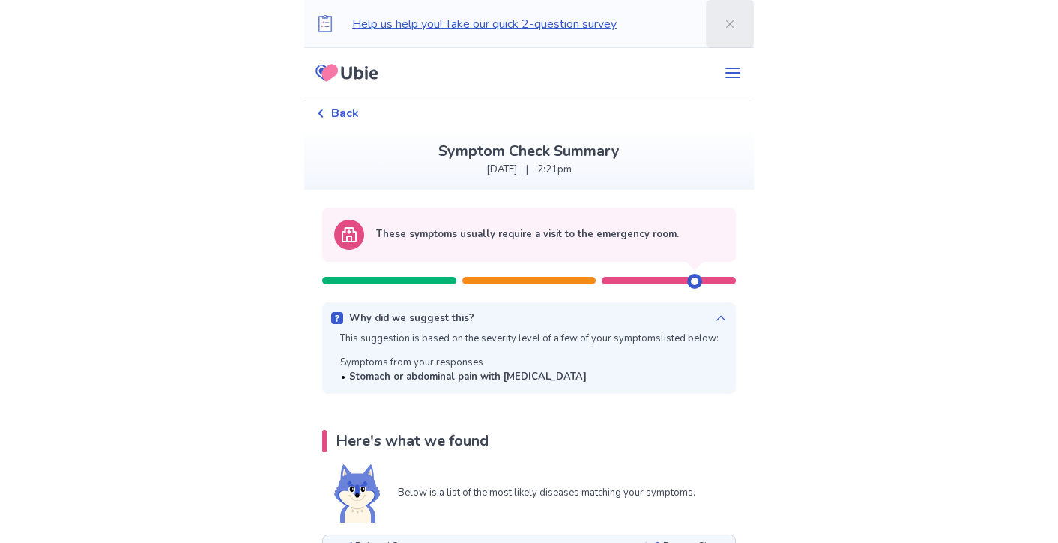
click at [726, 24] on icon "Close" at bounding box center [729, 22] width 7 height 7
